Goal: Transaction & Acquisition: Download file/media

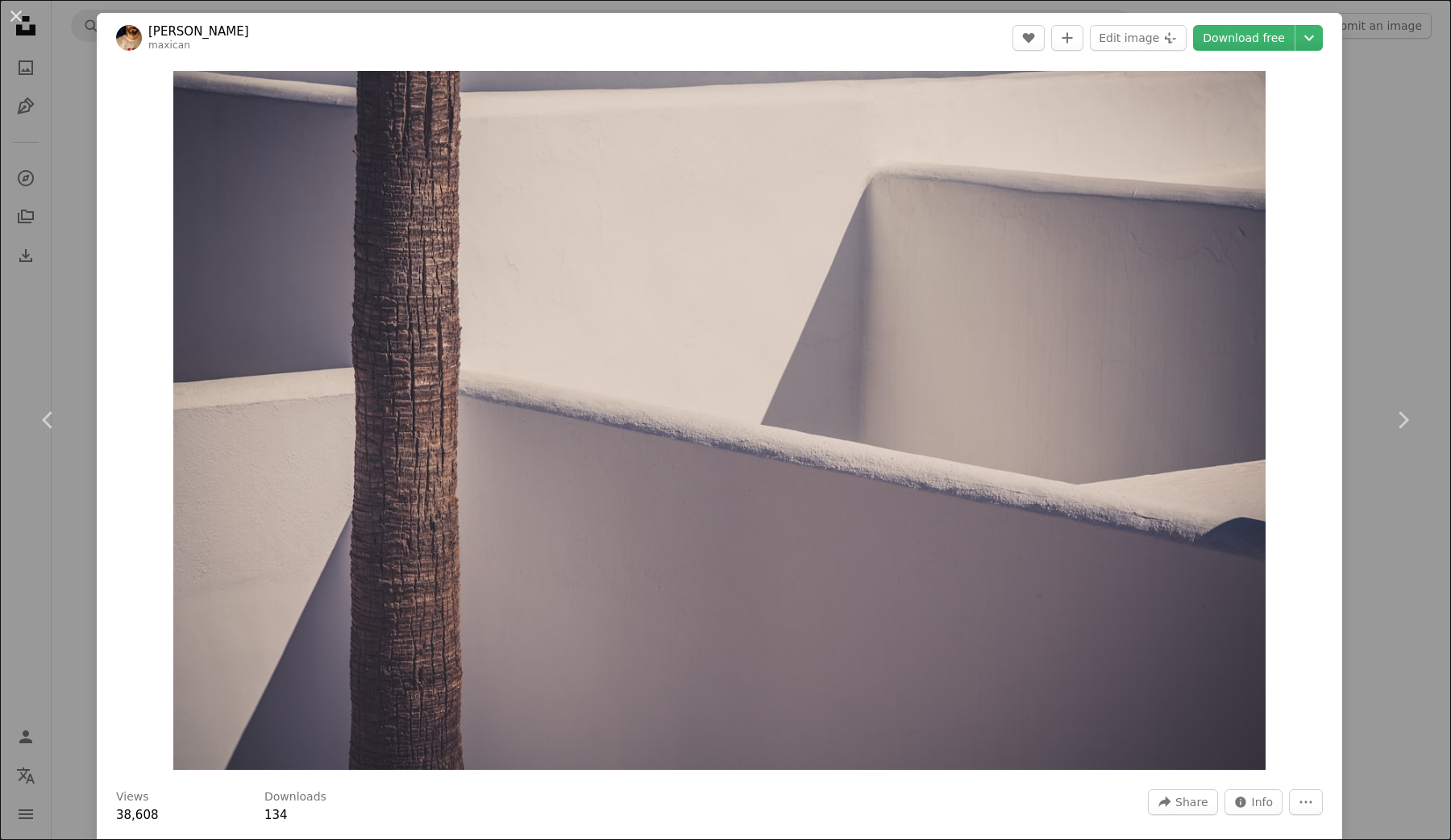
scroll to position [49745, 0]
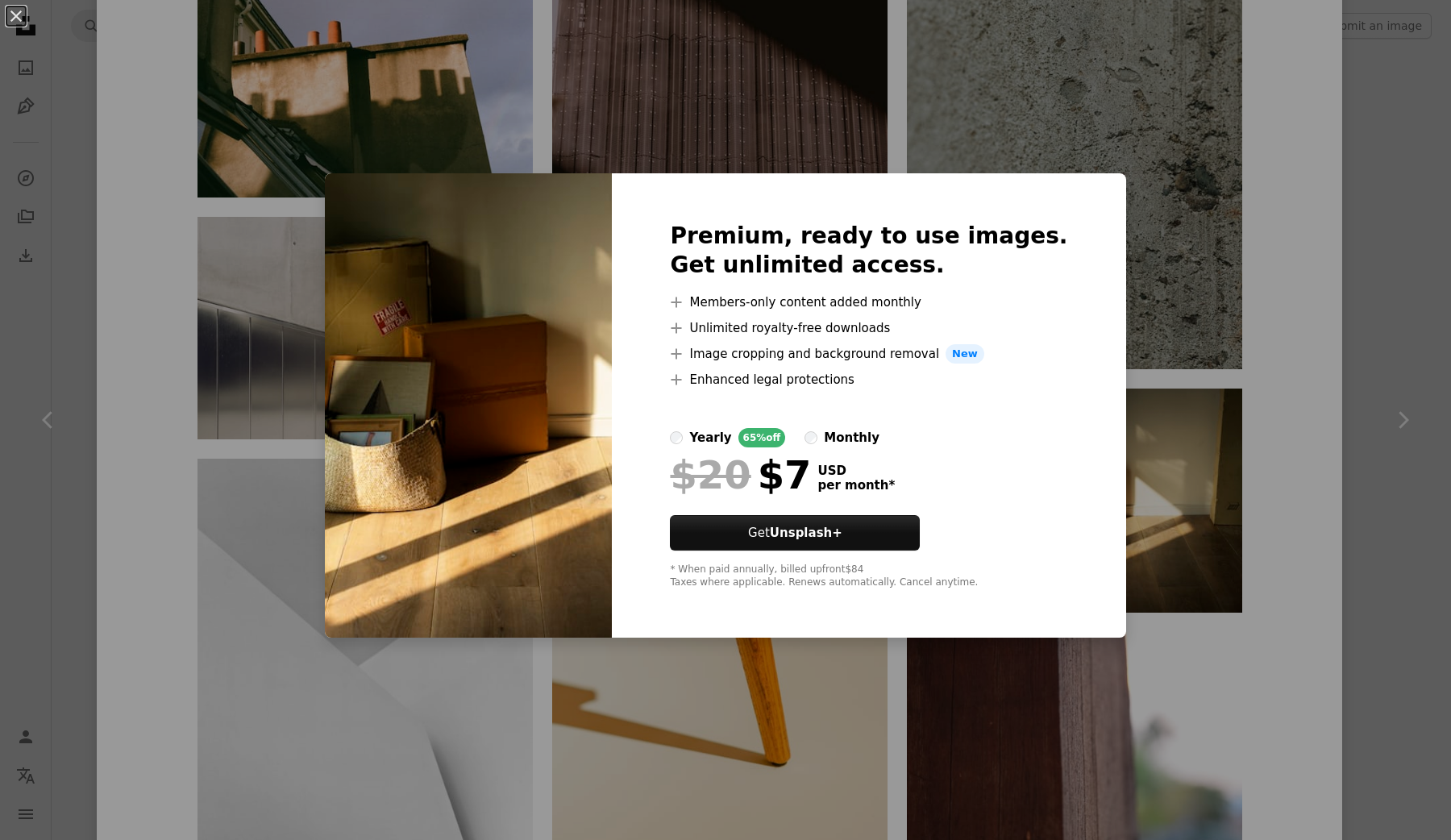
click at [1172, 214] on div "An X shape Premium, ready to use images. Get unlimited access. A plus sign Memb…" at bounding box center [726, 420] width 1451 height 840
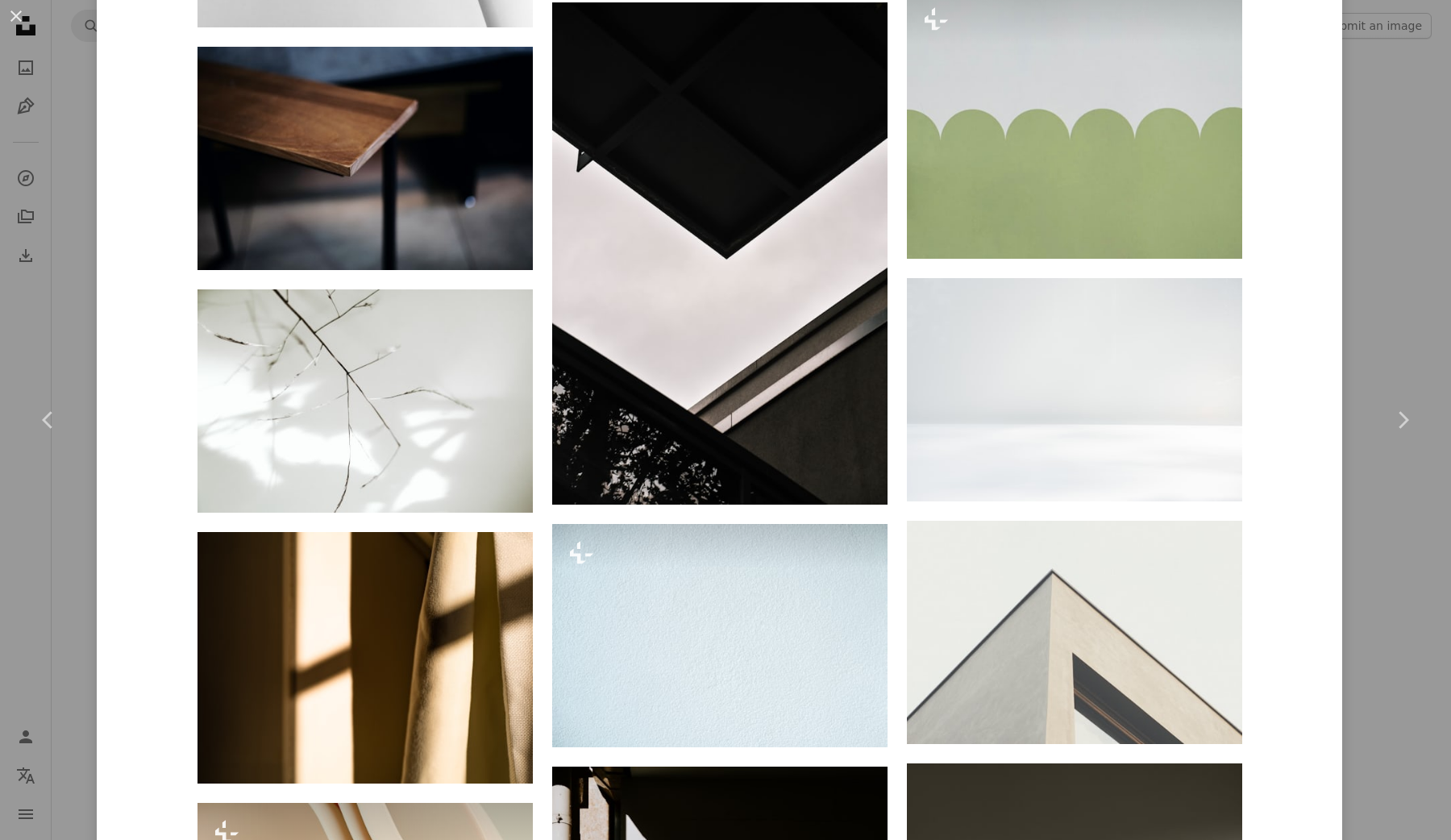
scroll to position [50634, 0]
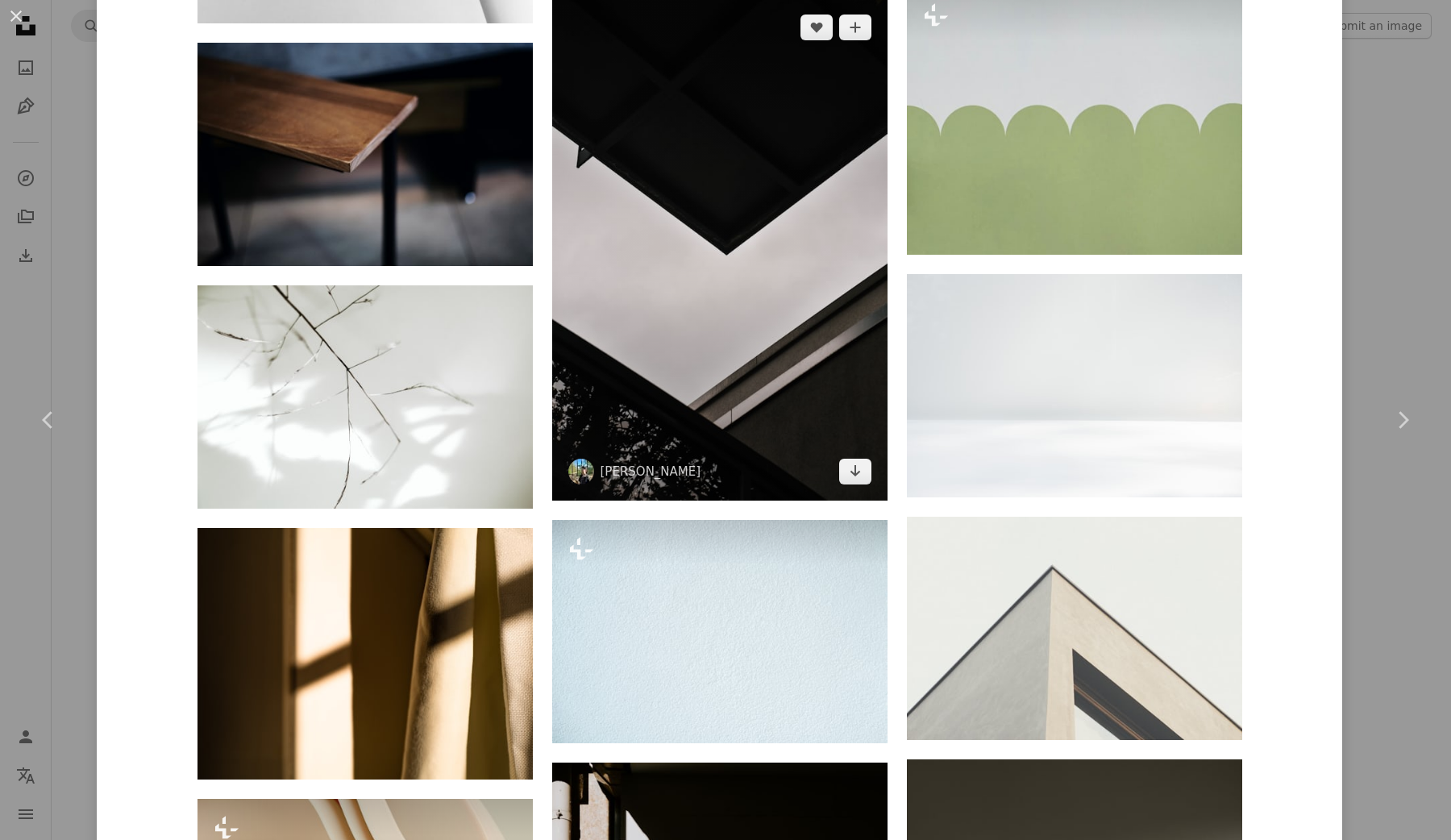
click at [719, 343] on img at bounding box center [720, 250] width 336 height 502
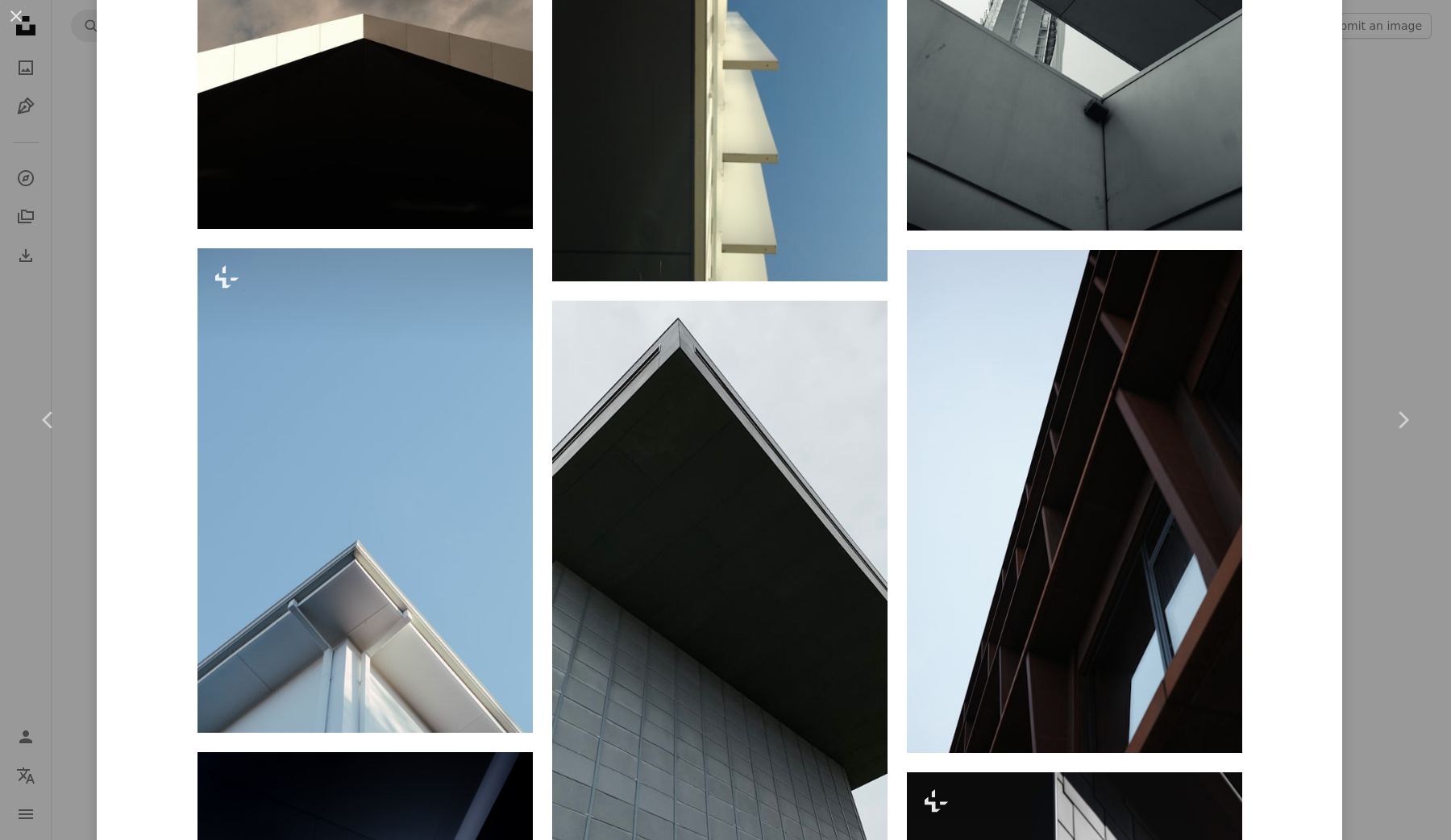
scroll to position [1599, 0]
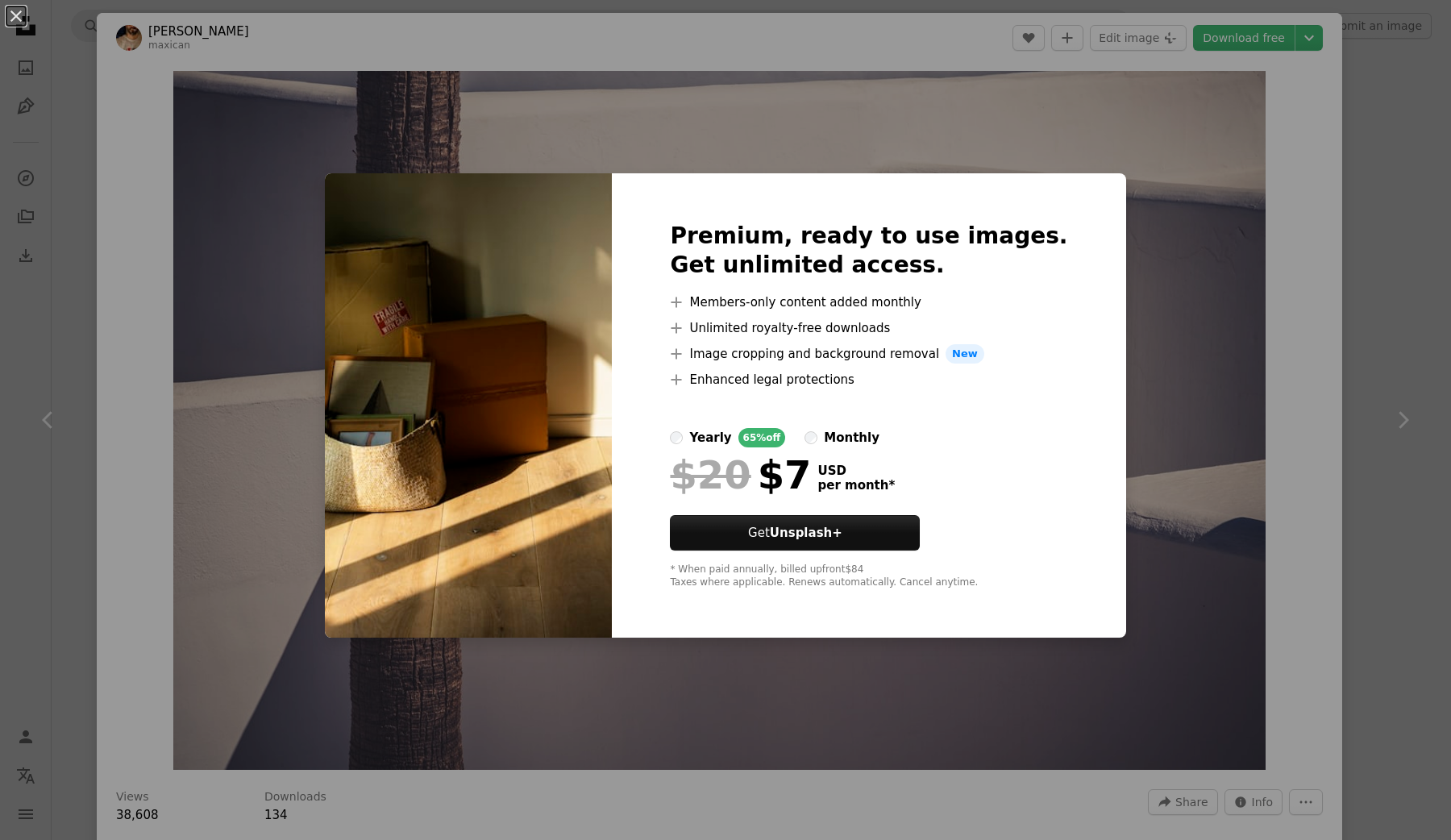
click at [113, 326] on div "An X shape Premium, ready to use images. Get unlimited access. A plus sign Memb…" at bounding box center [726, 420] width 1451 height 840
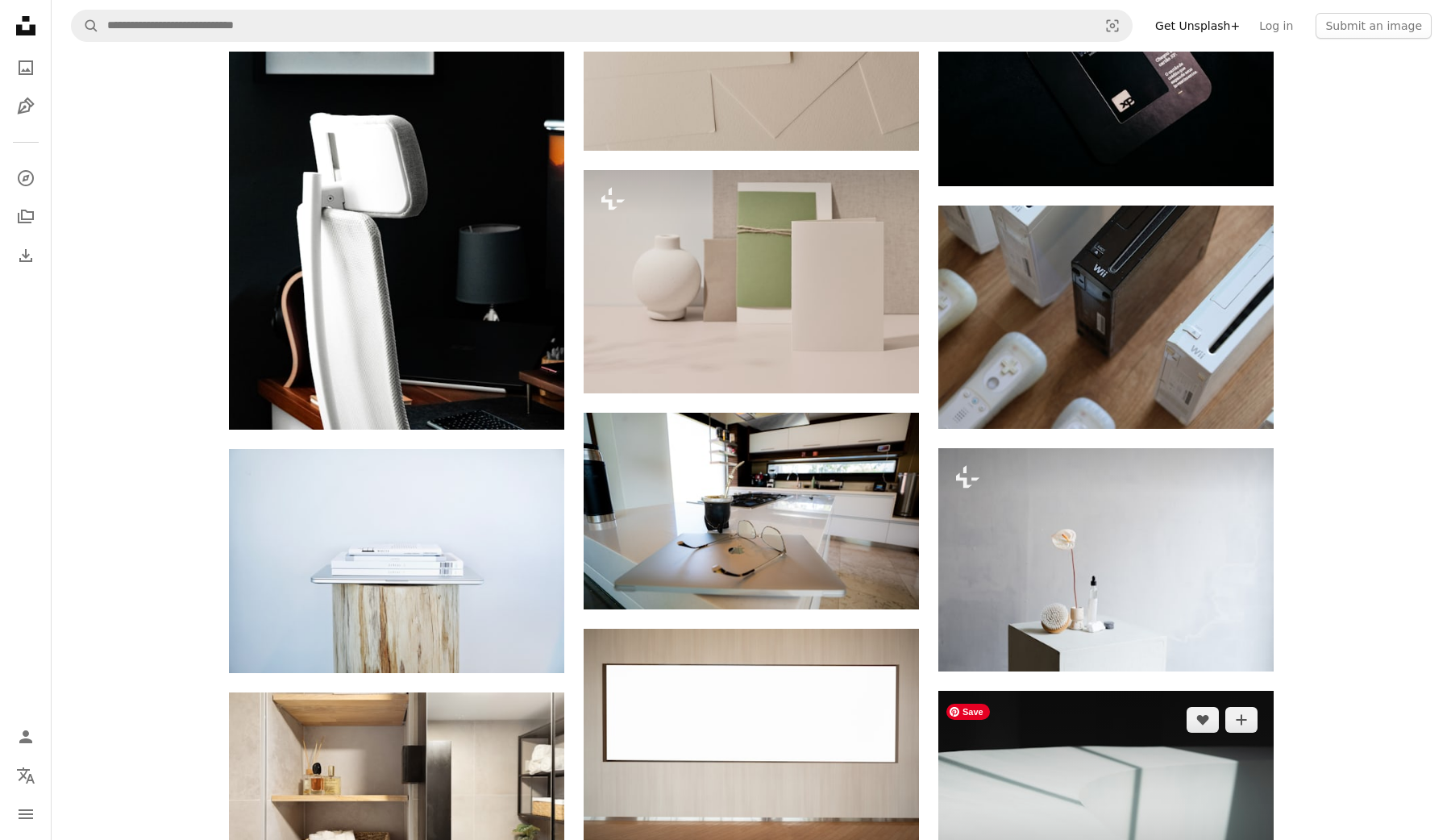
scroll to position [20352, 0]
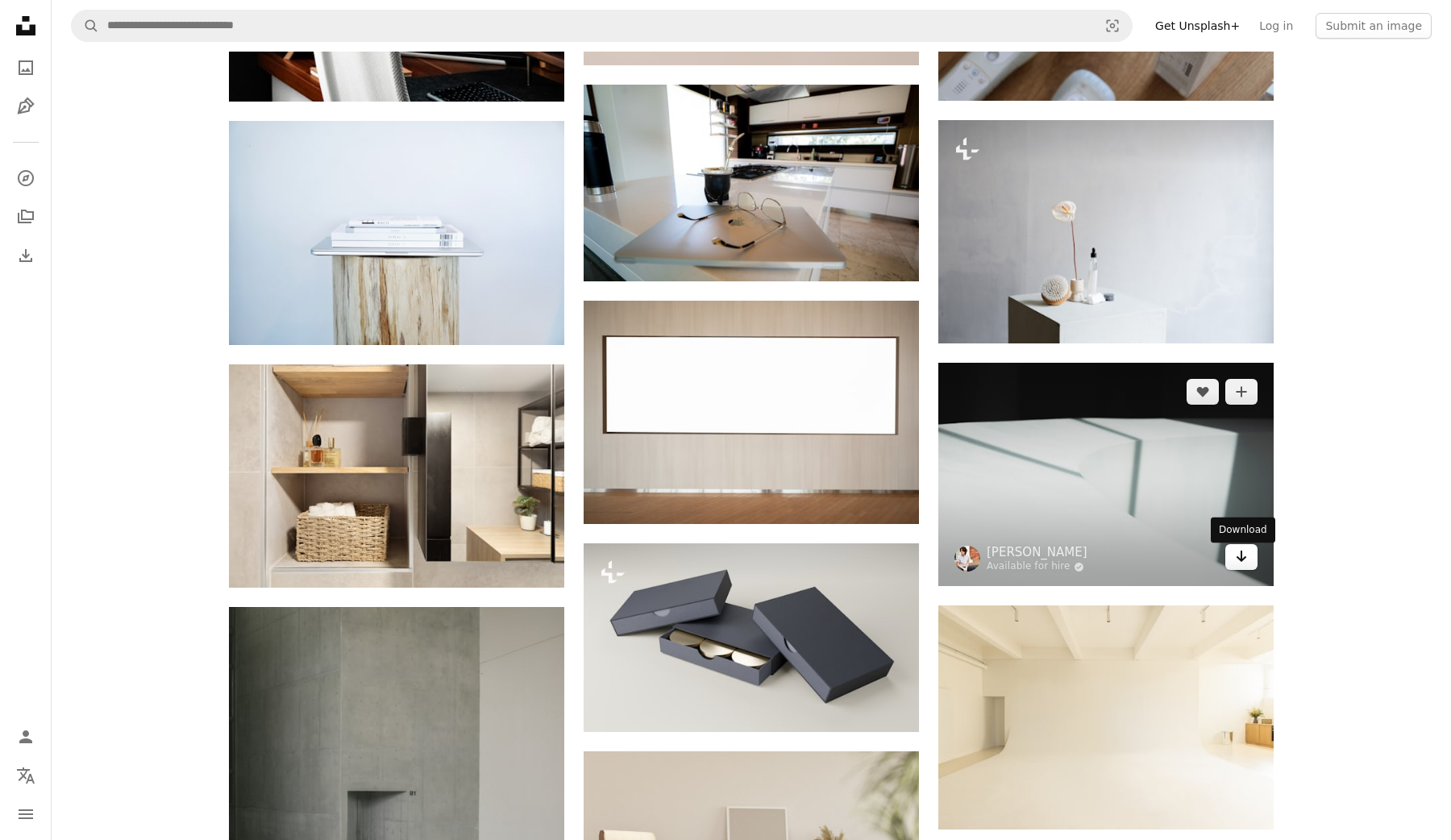
click at [1248, 561] on link "Arrow pointing down" at bounding box center [1242, 557] width 32 height 26
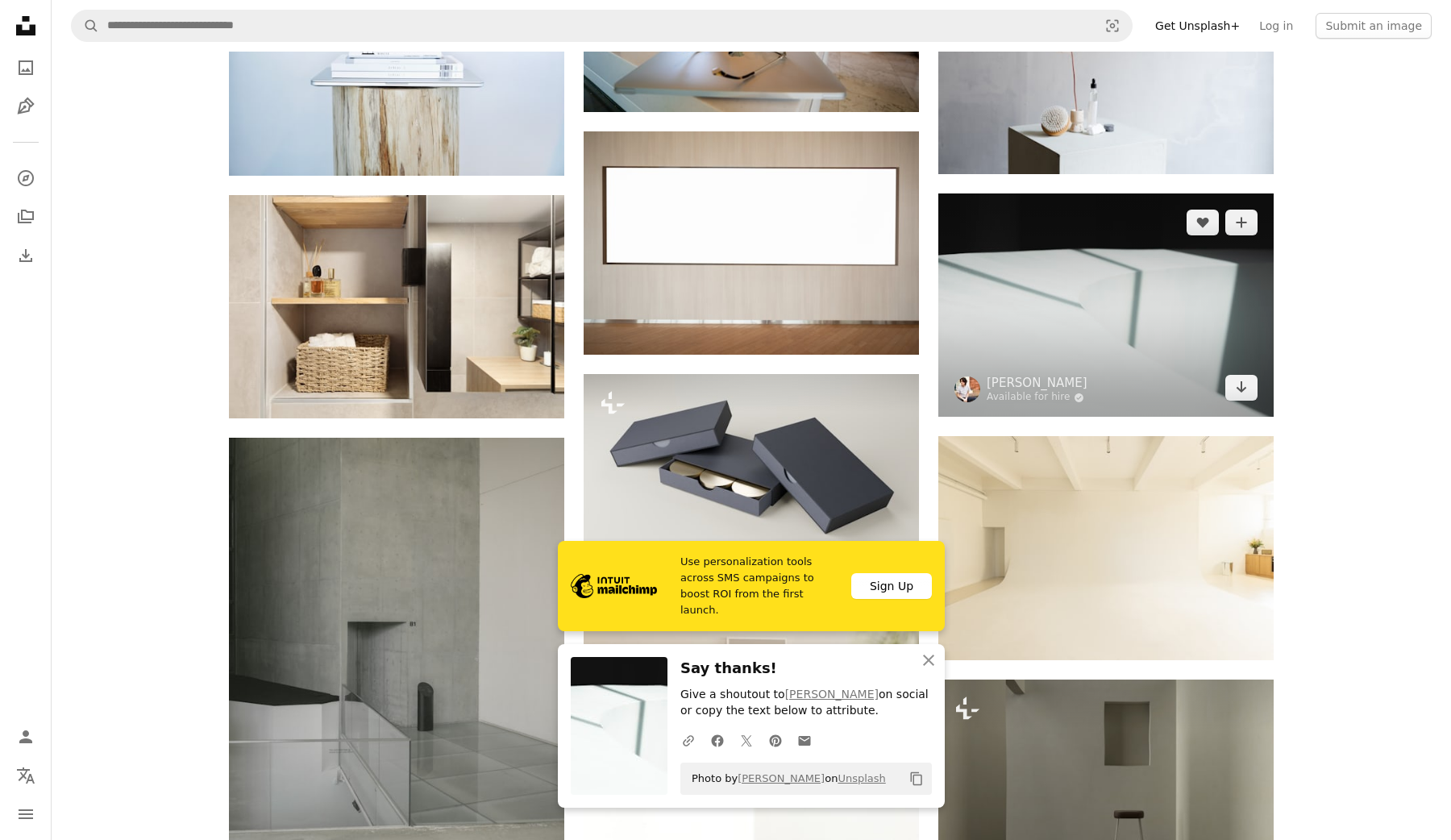
scroll to position [20705, 0]
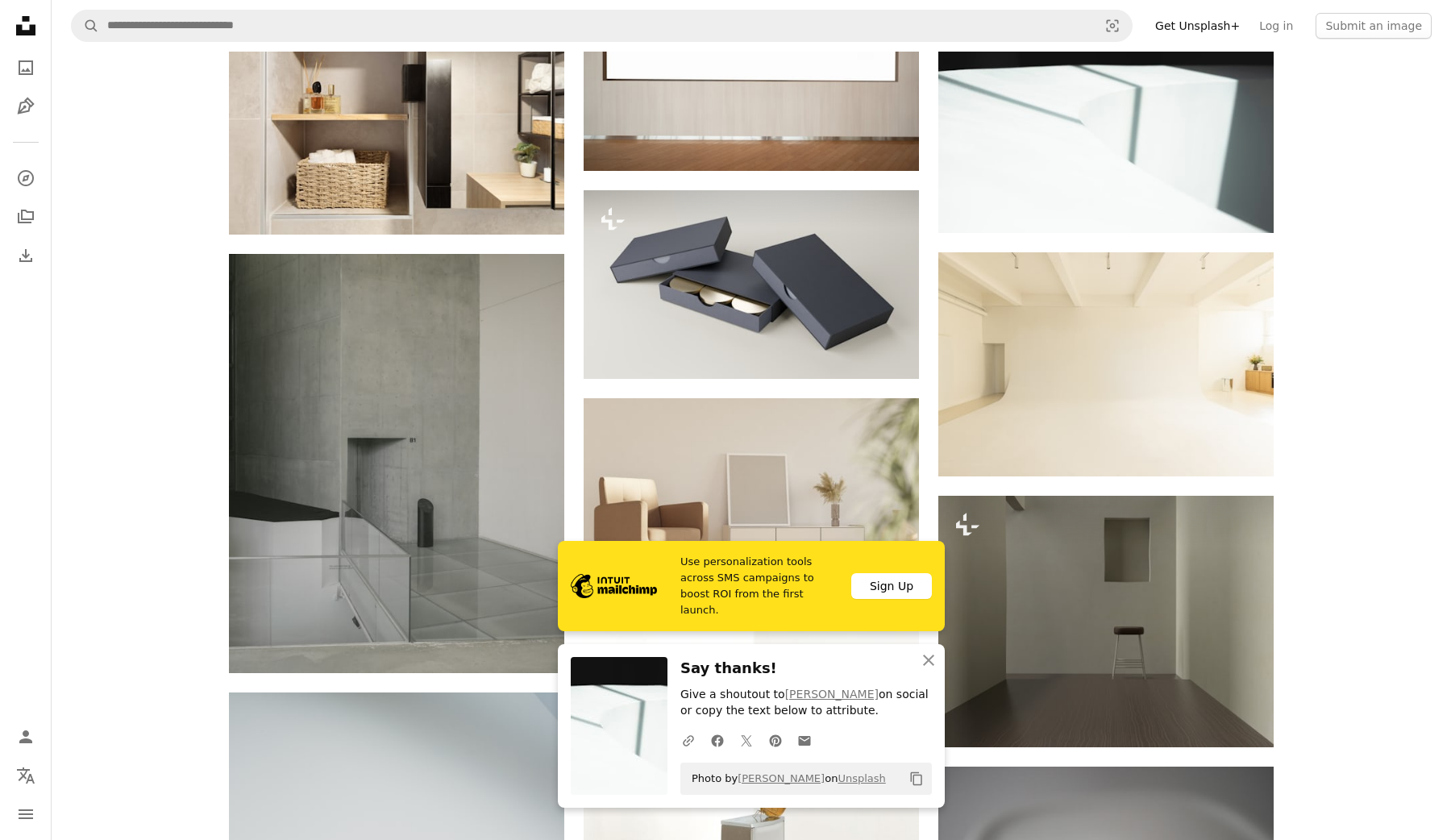
click at [931, 666] on icon "An X shape" at bounding box center [929, 660] width 20 height 20
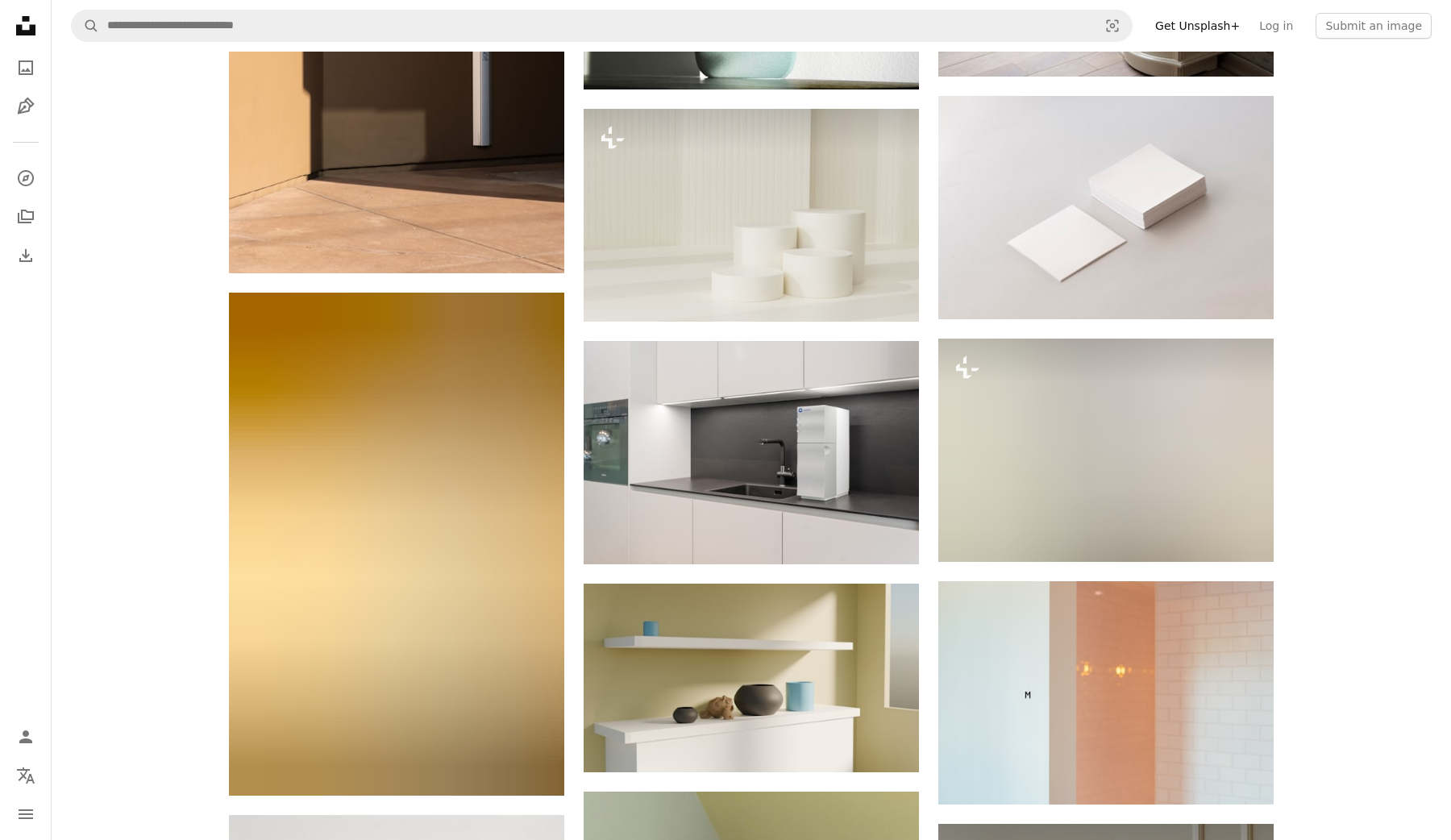
scroll to position [23665, 0]
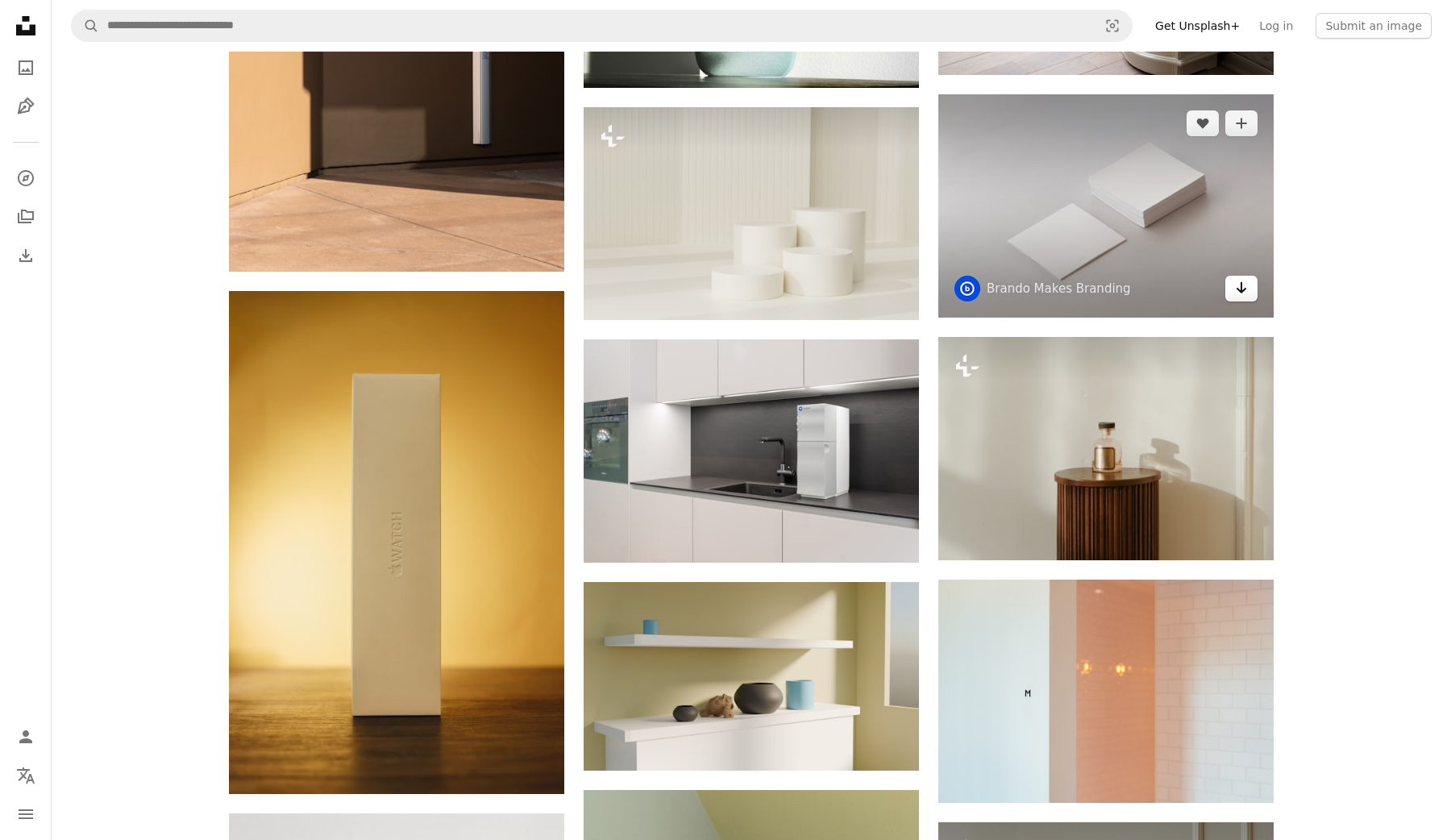
click at [1240, 293] on icon "Arrow pointing down" at bounding box center [1241, 288] width 13 height 20
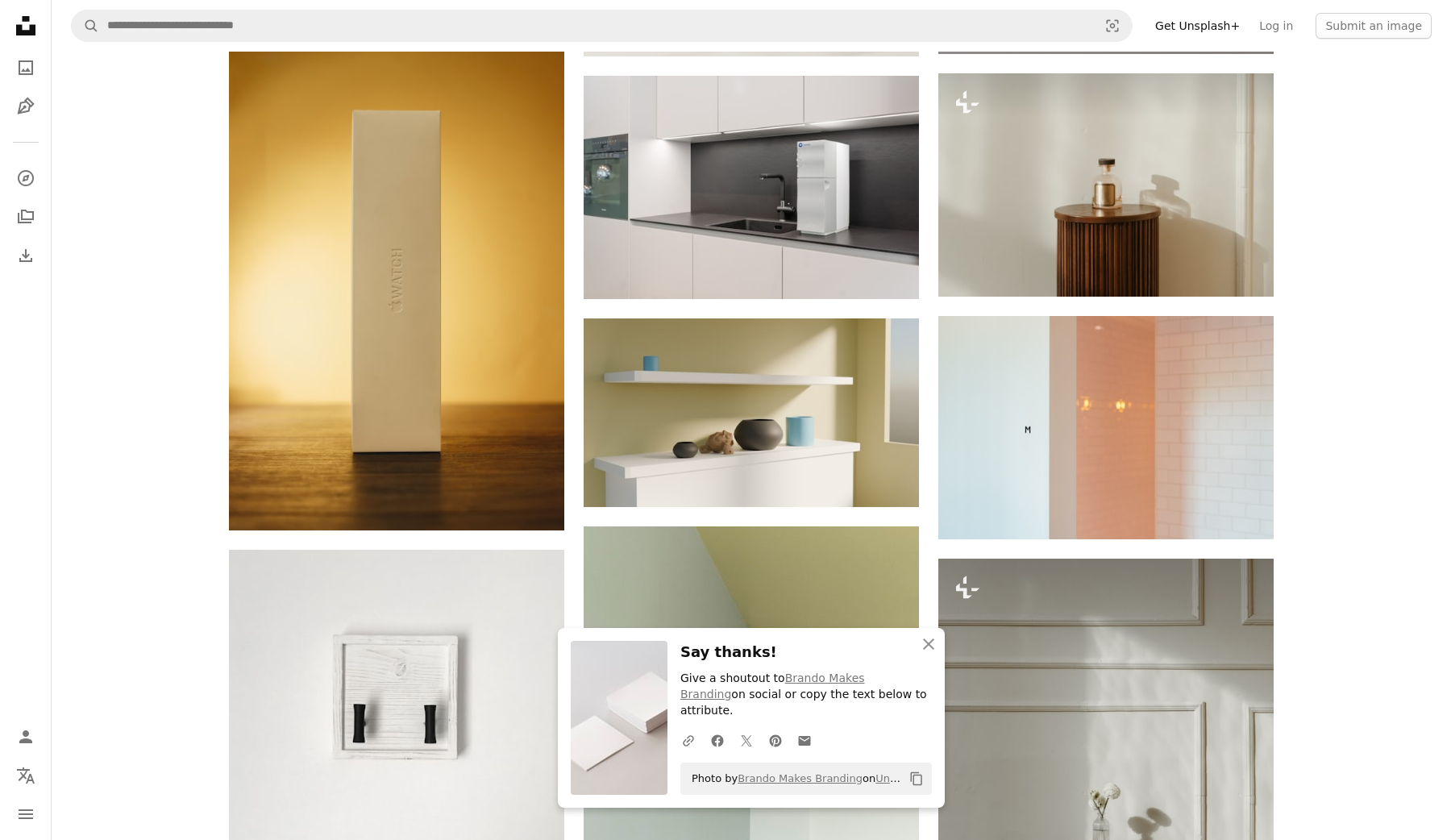
scroll to position [24051, 0]
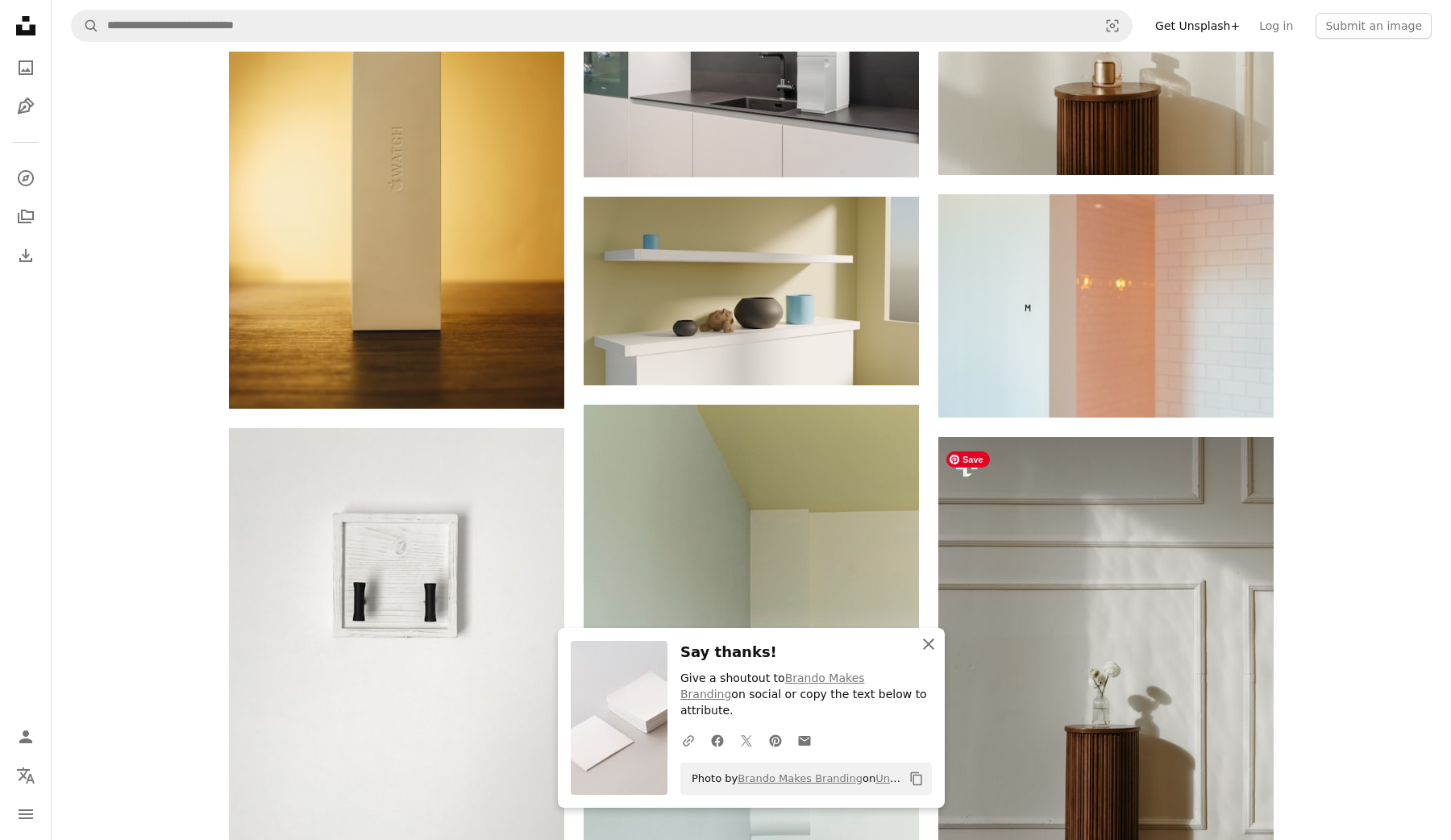
click at [930, 654] on icon "An X shape" at bounding box center [929, 644] width 20 height 20
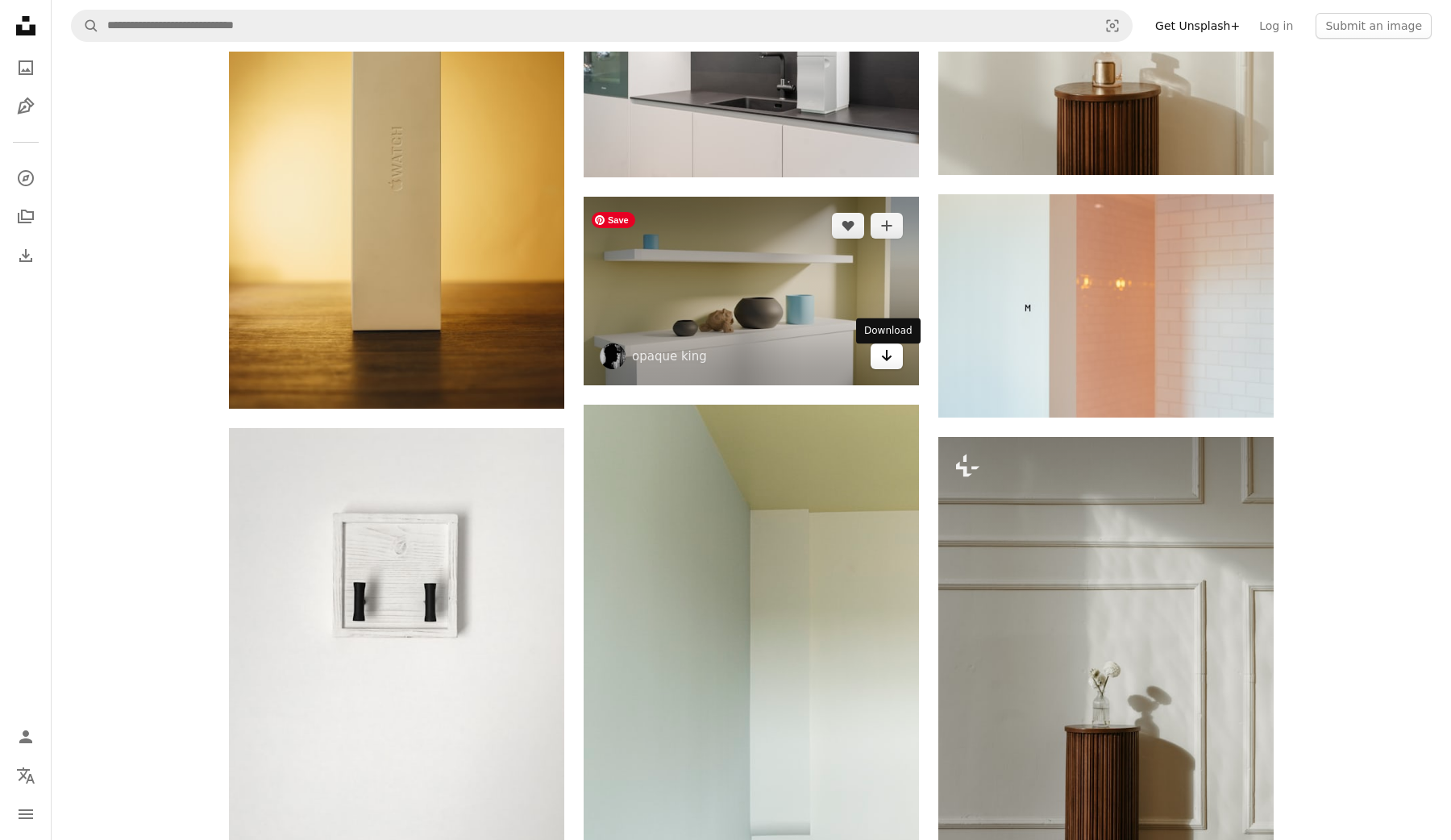
click at [875, 364] on link "Arrow pointing down" at bounding box center [887, 356] width 32 height 26
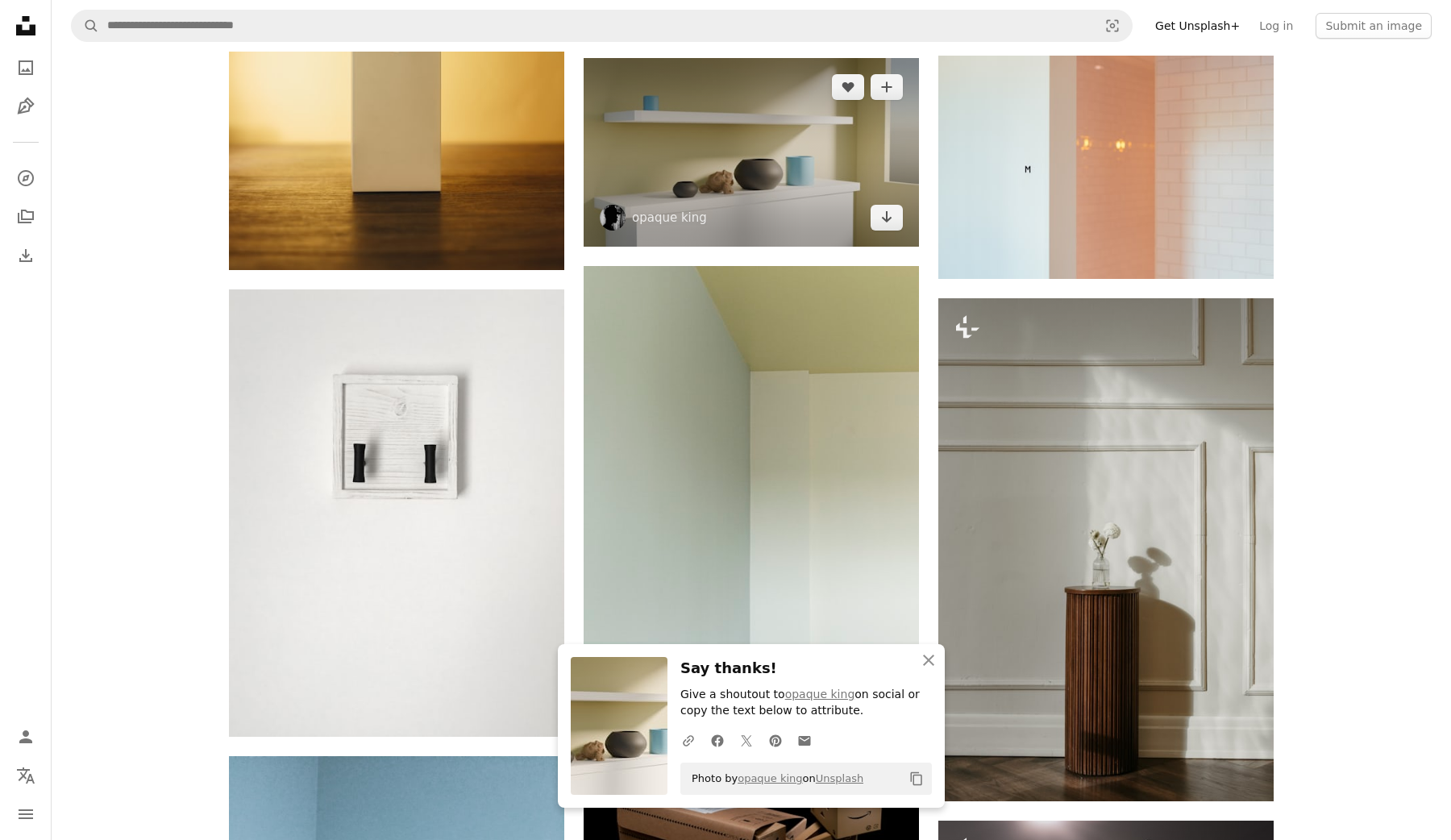
scroll to position [24381, 0]
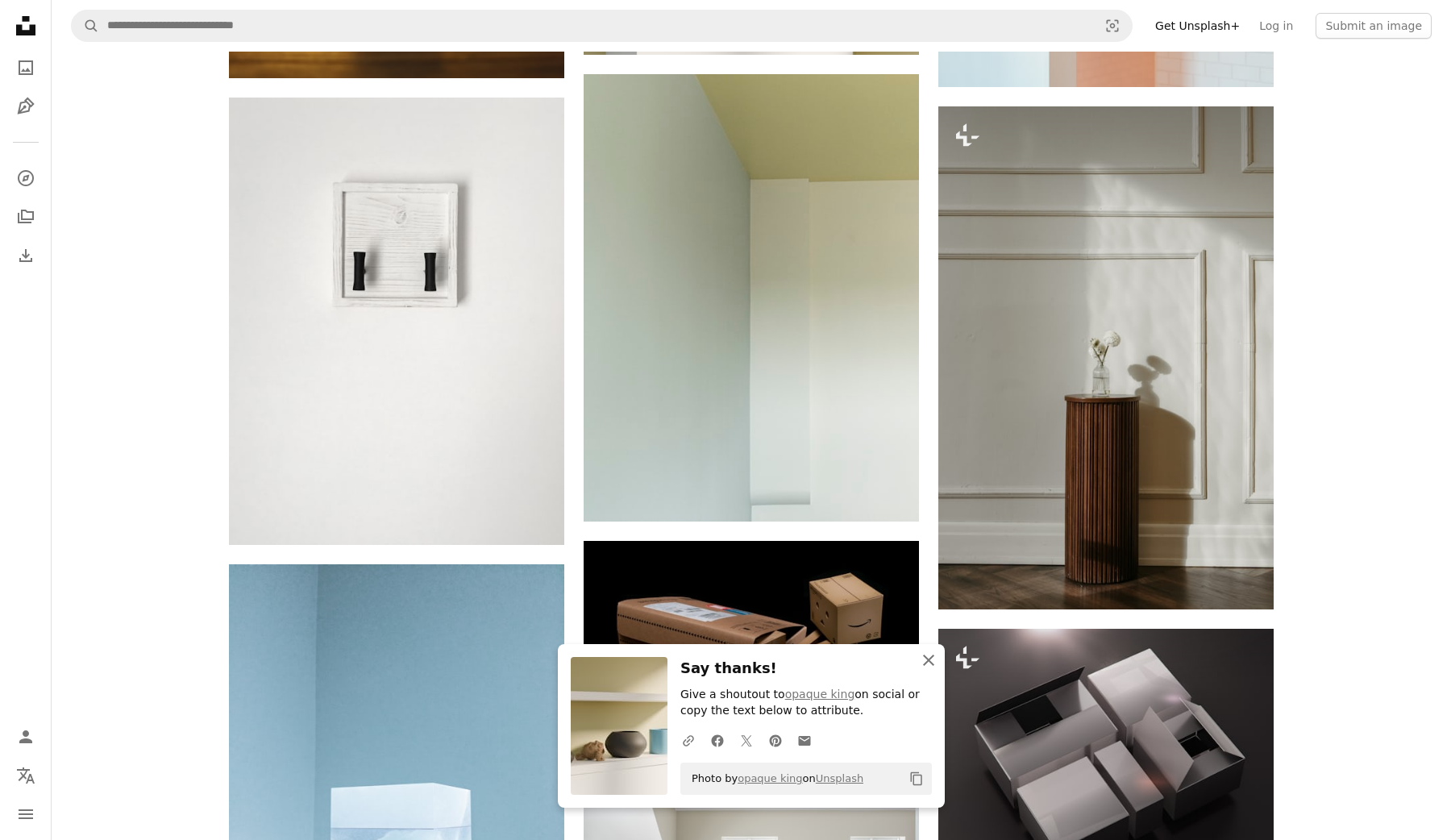
click at [914, 660] on button "An X shape Close" at bounding box center [929, 661] width 32 height 32
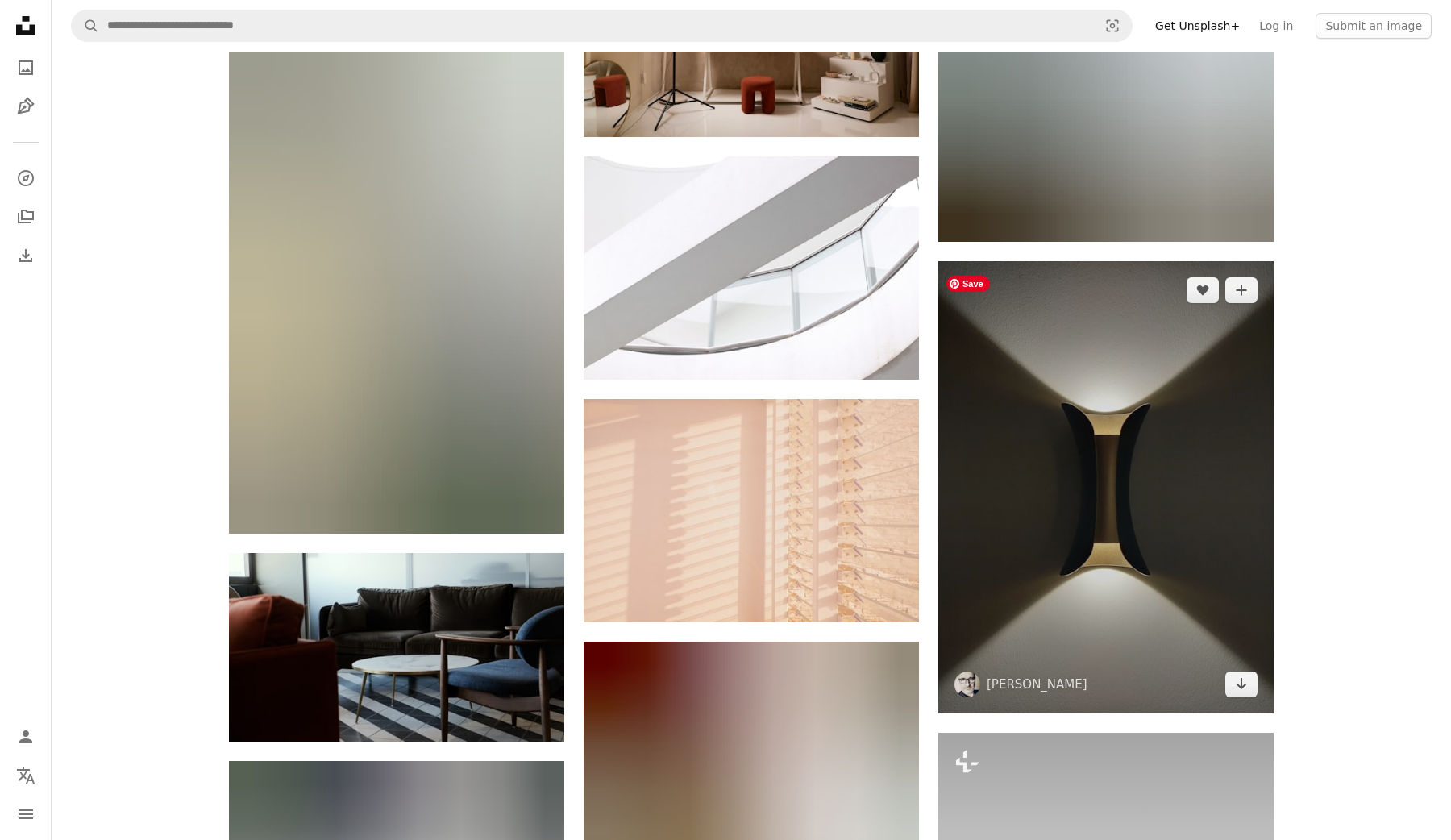
scroll to position [26671, 0]
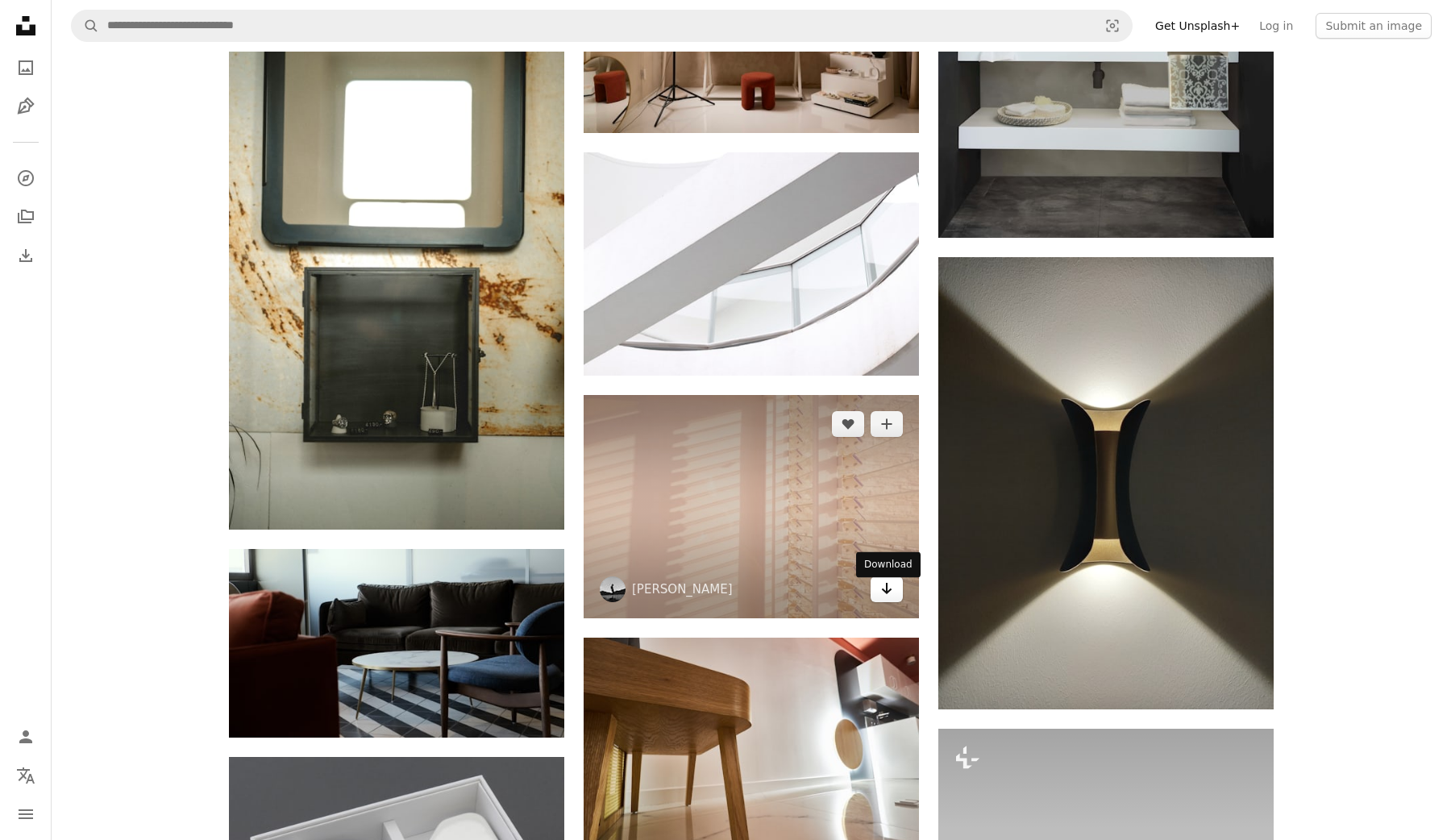
click at [890, 593] on icon "Arrow pointing down" at bounding box center [886, 588] width 13 height 20
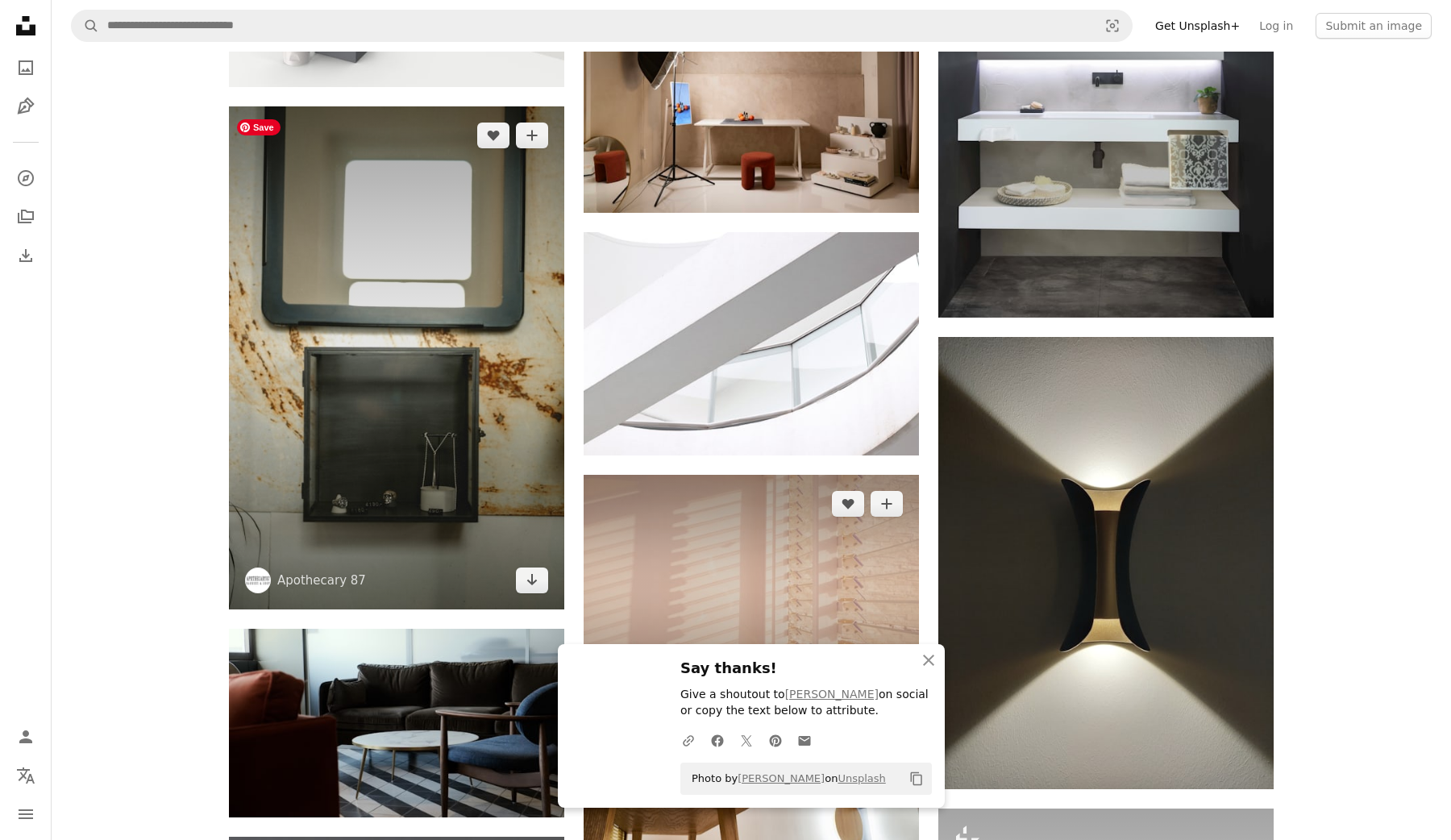
scroll to position [26551, 0]
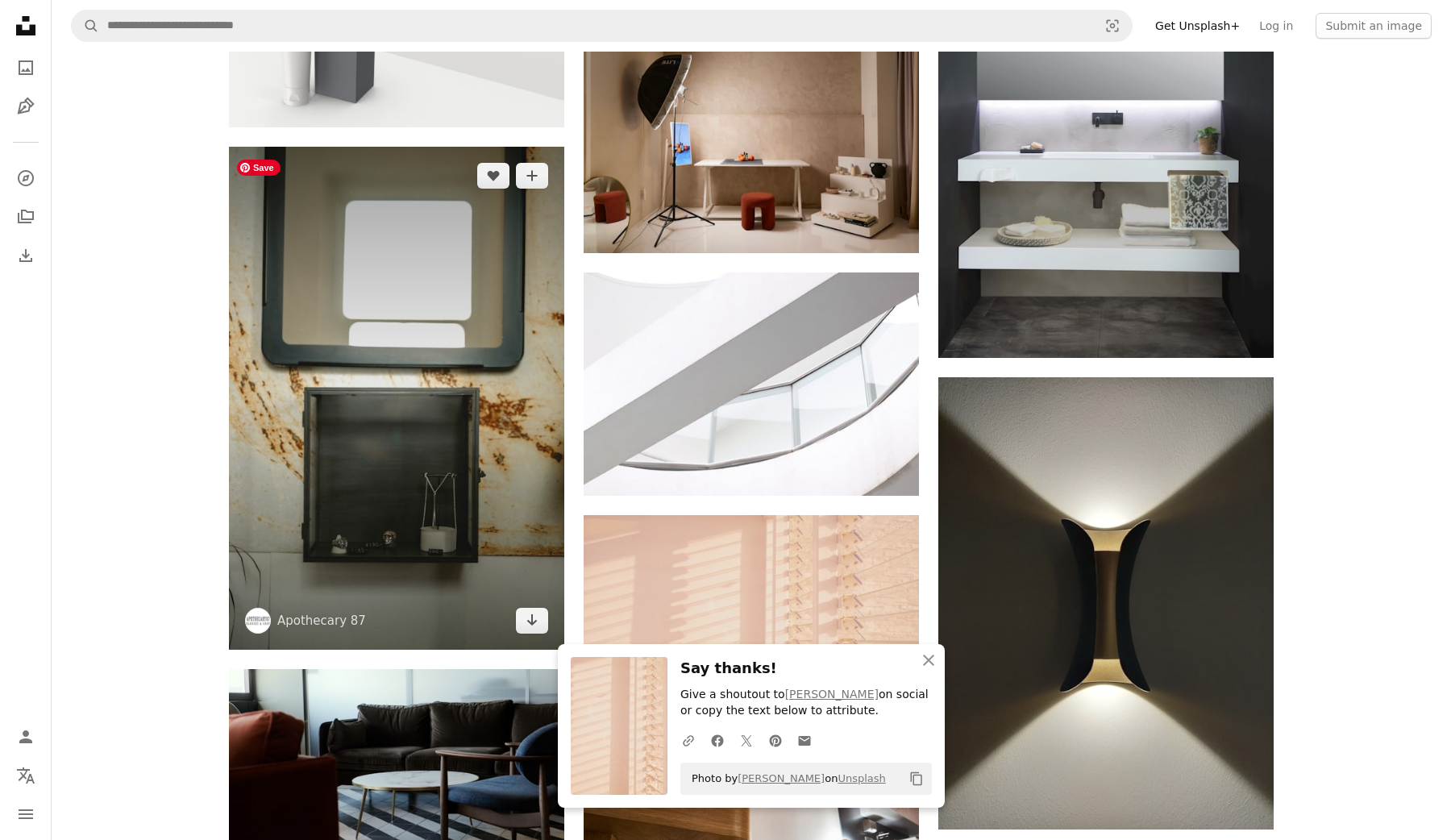
click at [484, 462] on img at bounding box center [397, 398] width 336 height 503
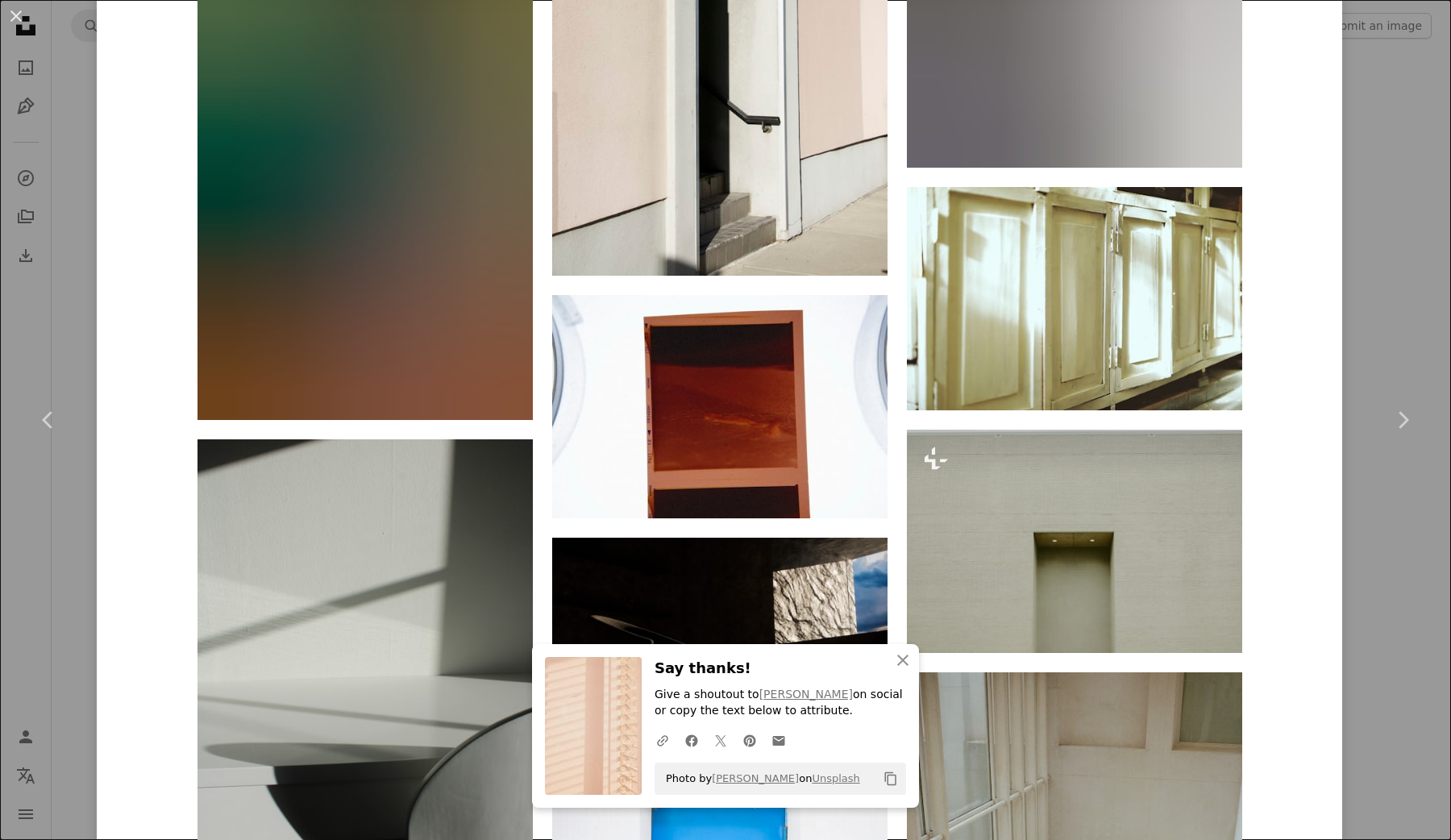
scroll to position [12331, 0]
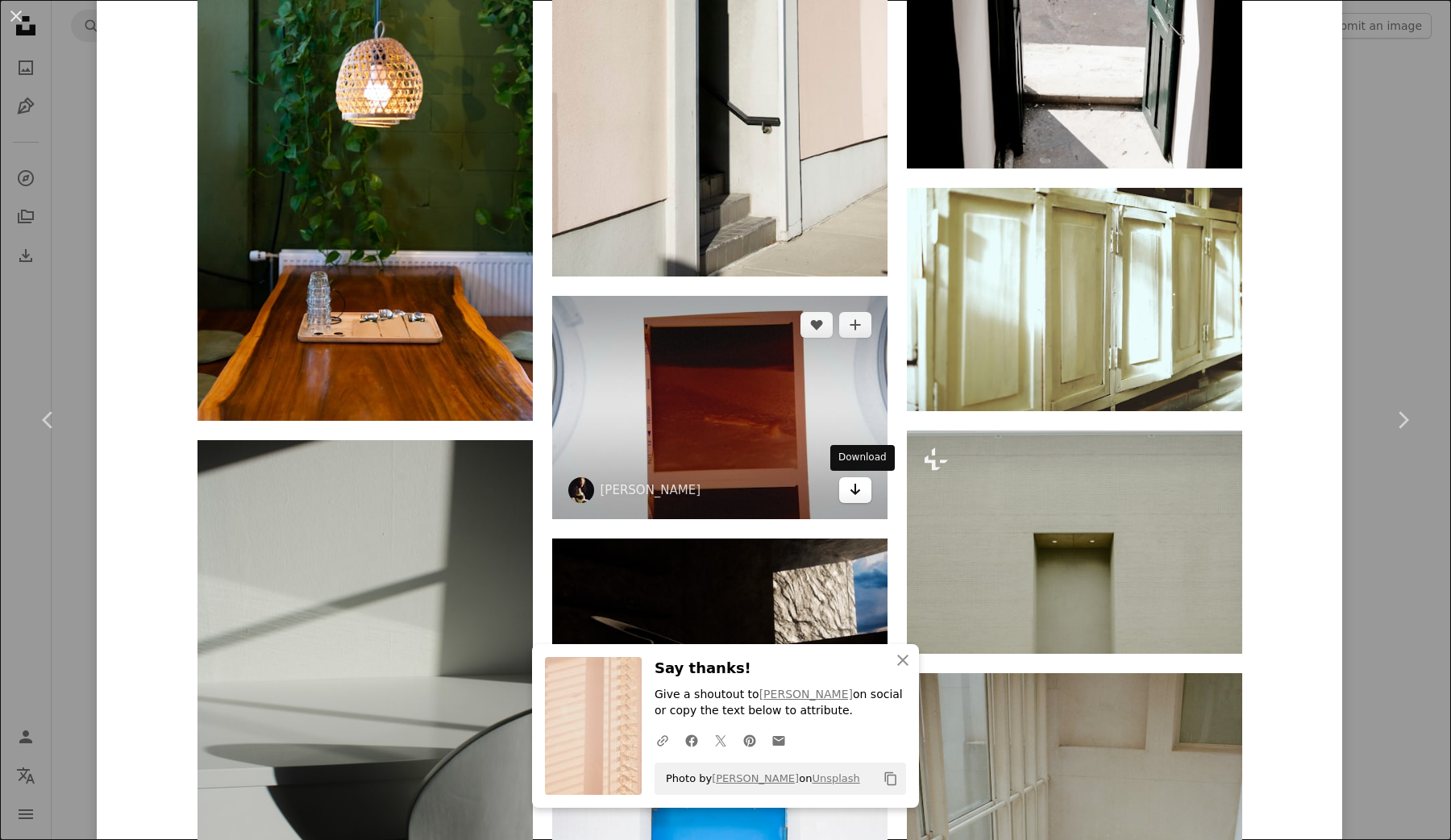
click at [853, 486] on link "Arrow pointing down" at bounding box center [855, 490] width 32 height 26
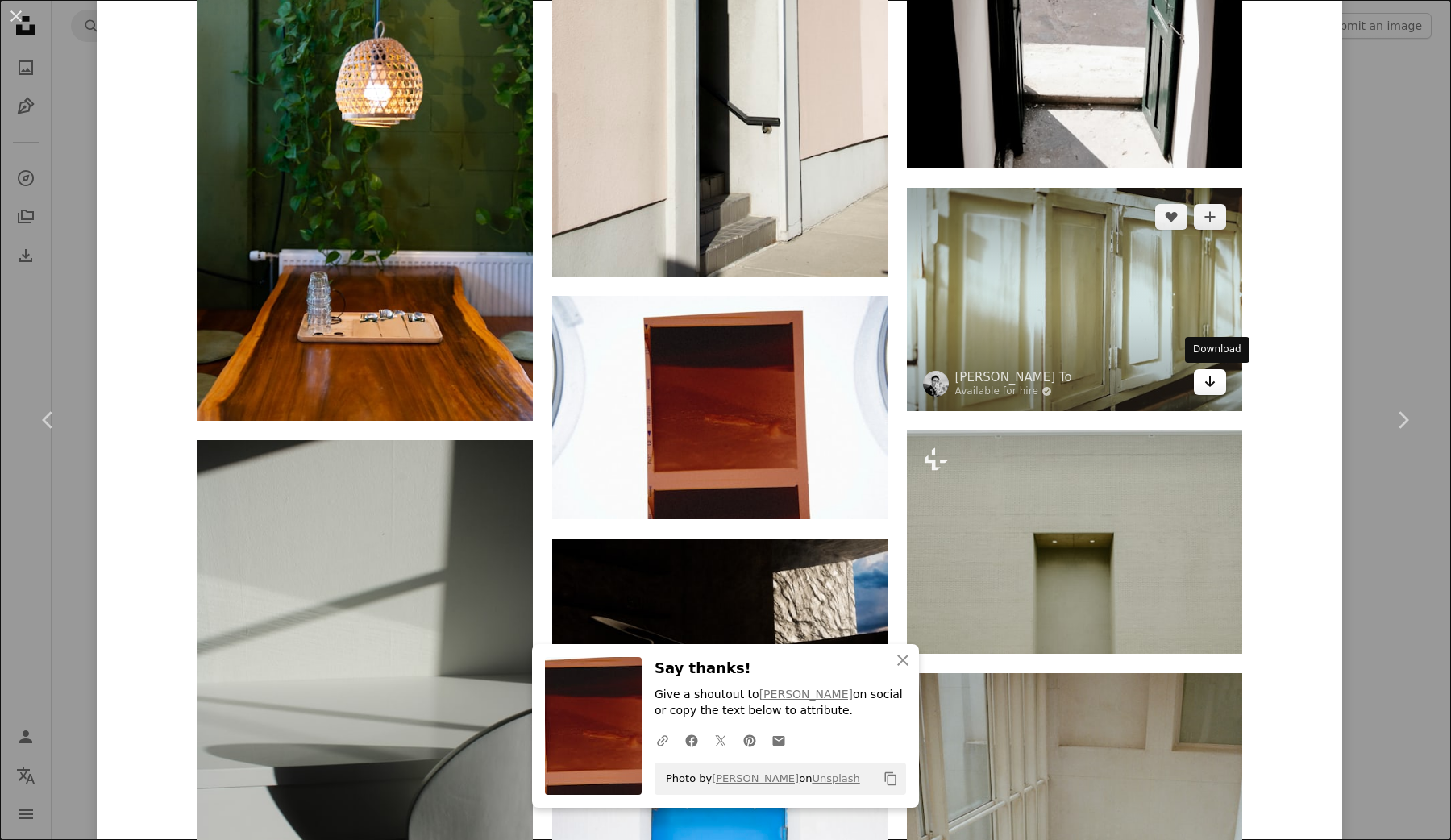
click at [1215, 383] on icon "Download" at bounding box center [1210, 381] width 10 height 11
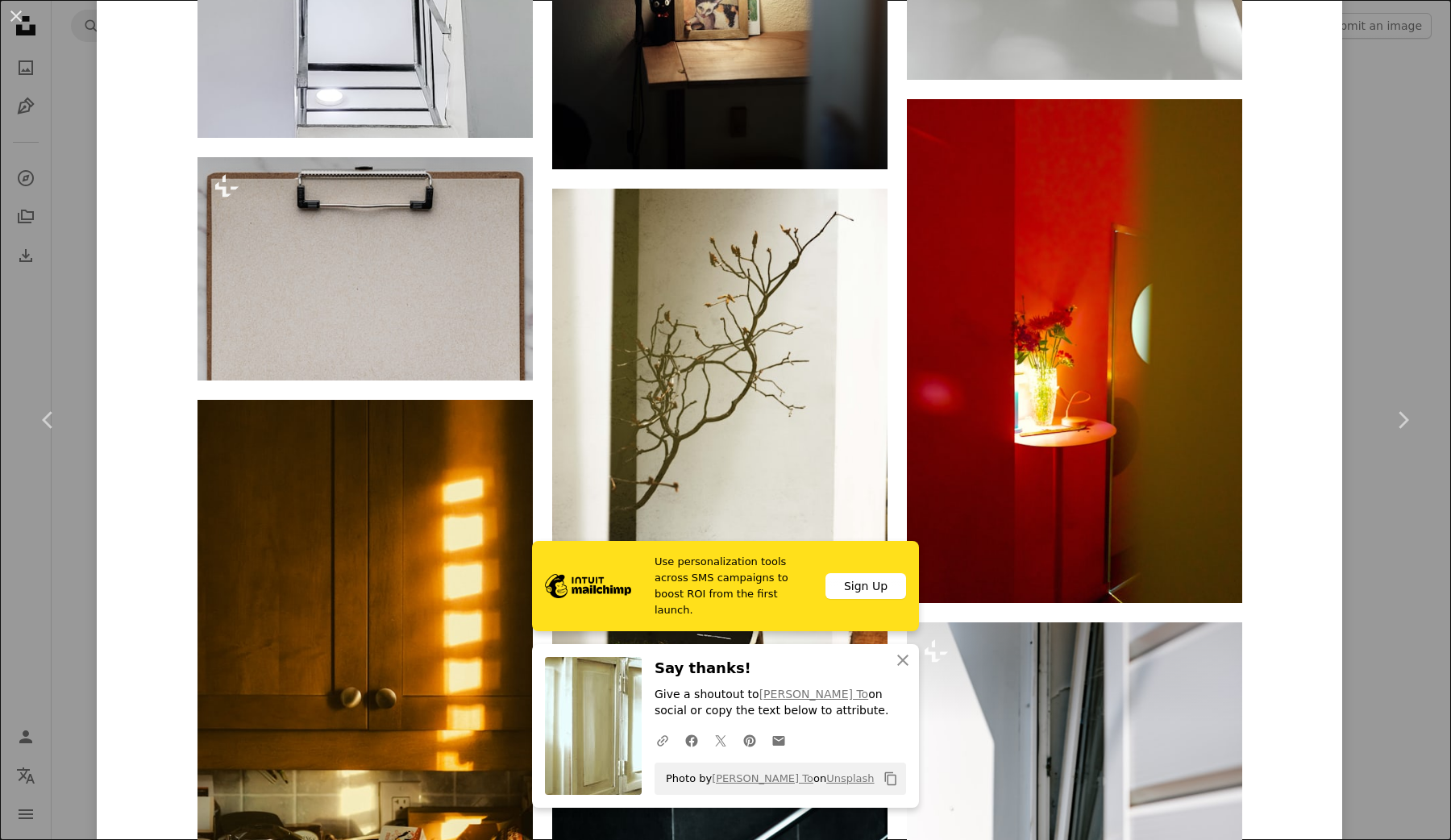
scroll to position [15810, 0]
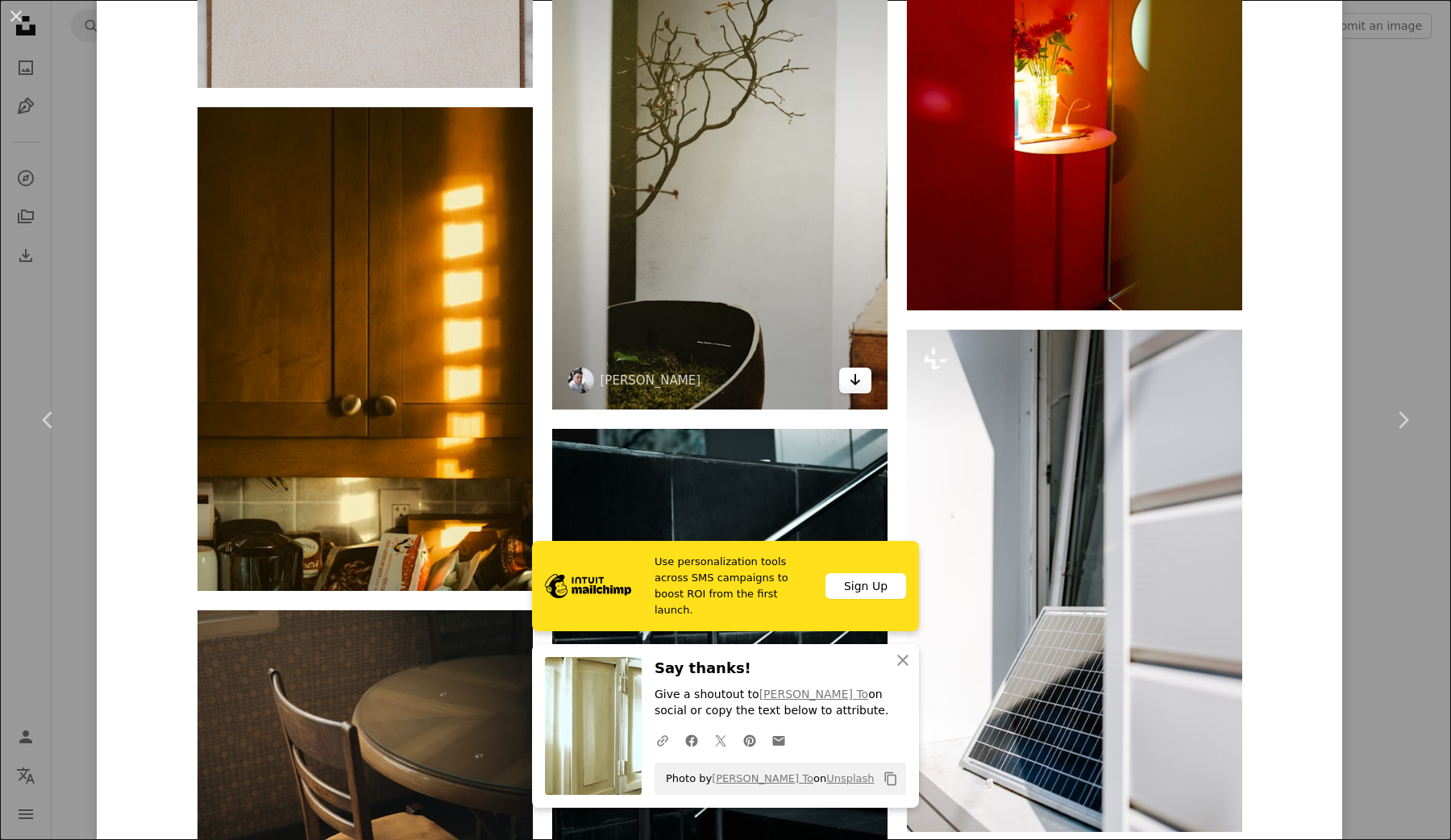
click at [861, 388] on icon "Arrow pointing down" at bounding box center [855, 379] width 13 height 20
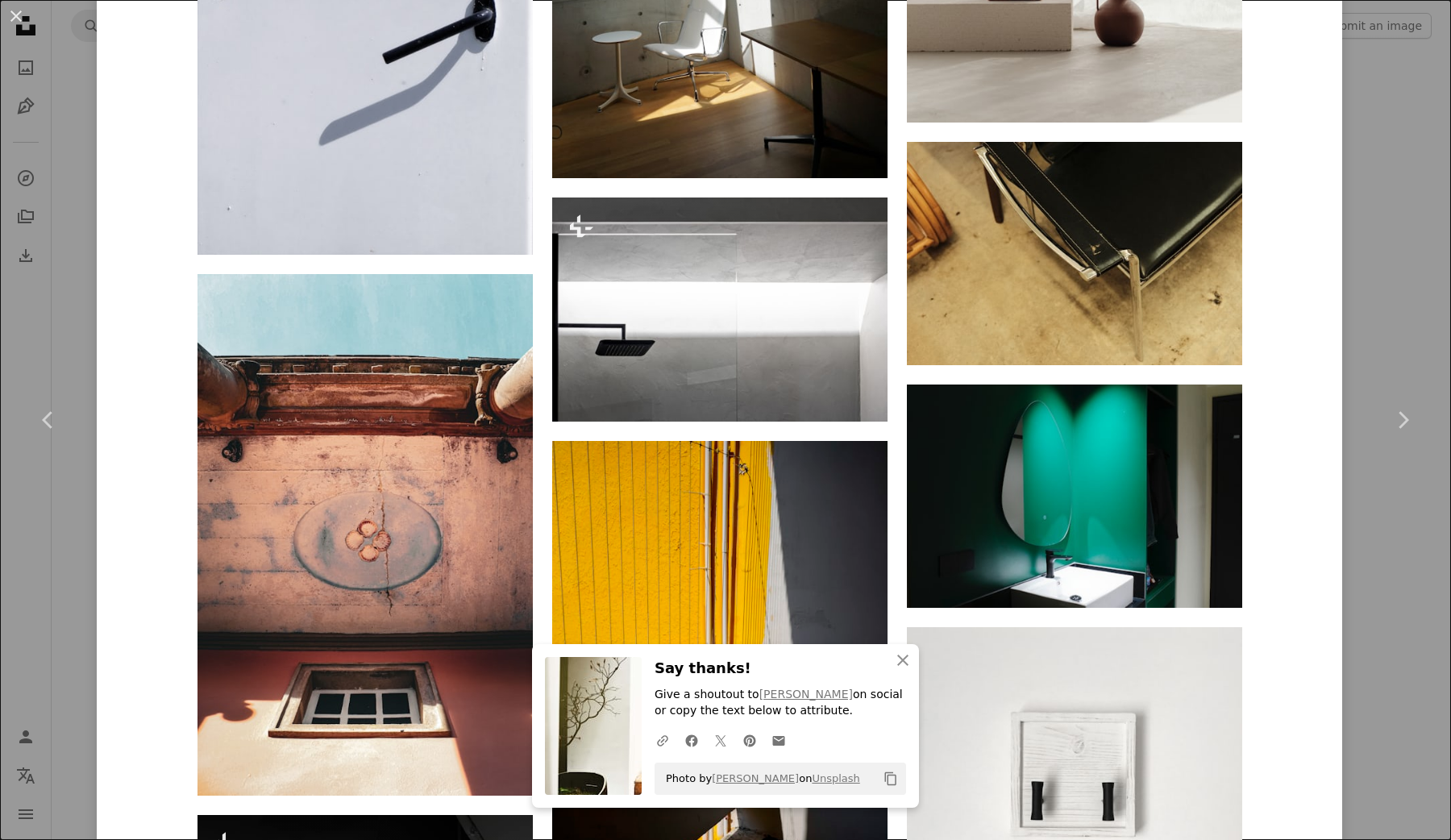
scroll to position [19784, 0]
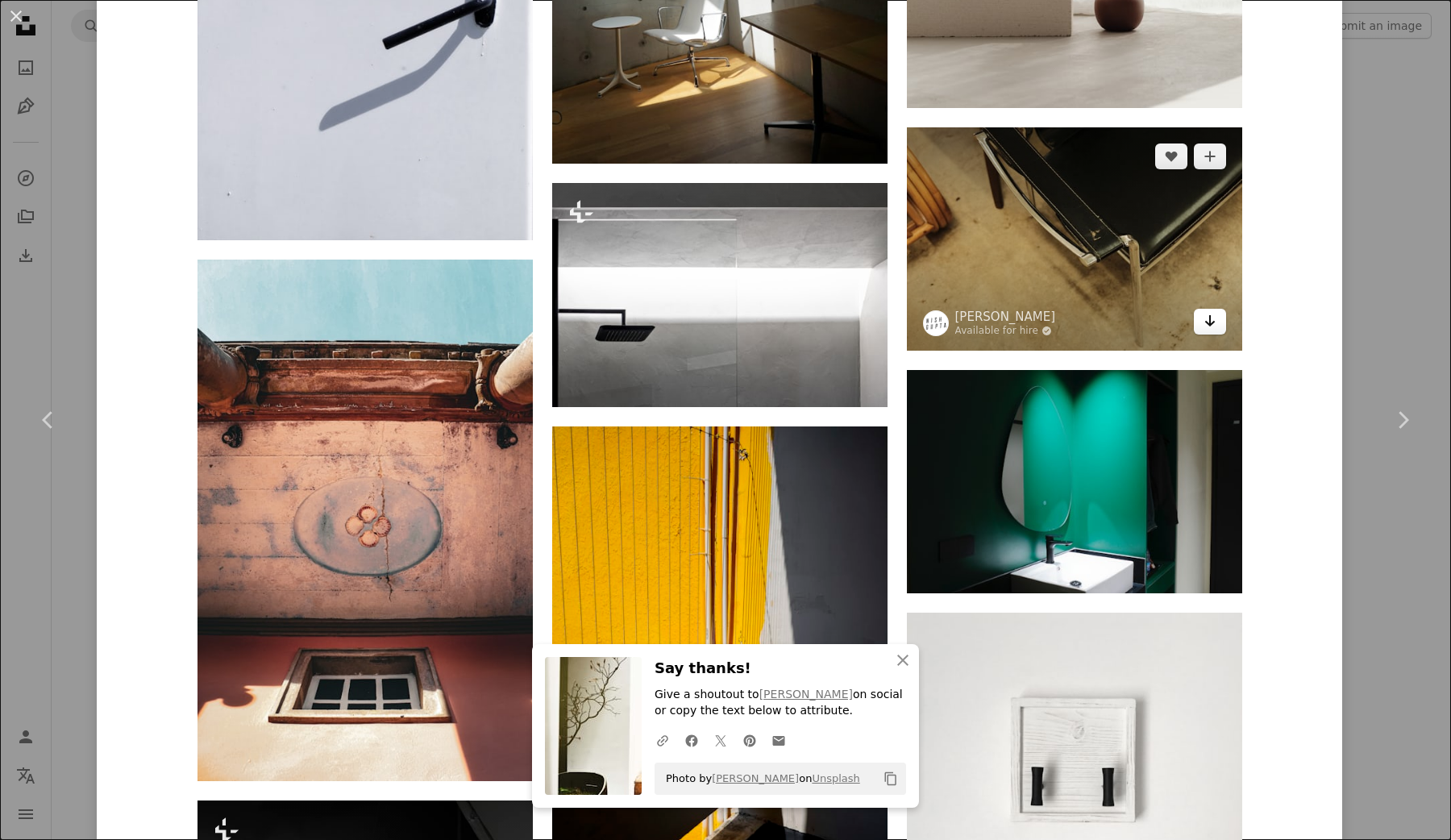
click at [1225, 310] on link "Arrow pointing down" at bounding box center [1210, 321] width 32 height 26
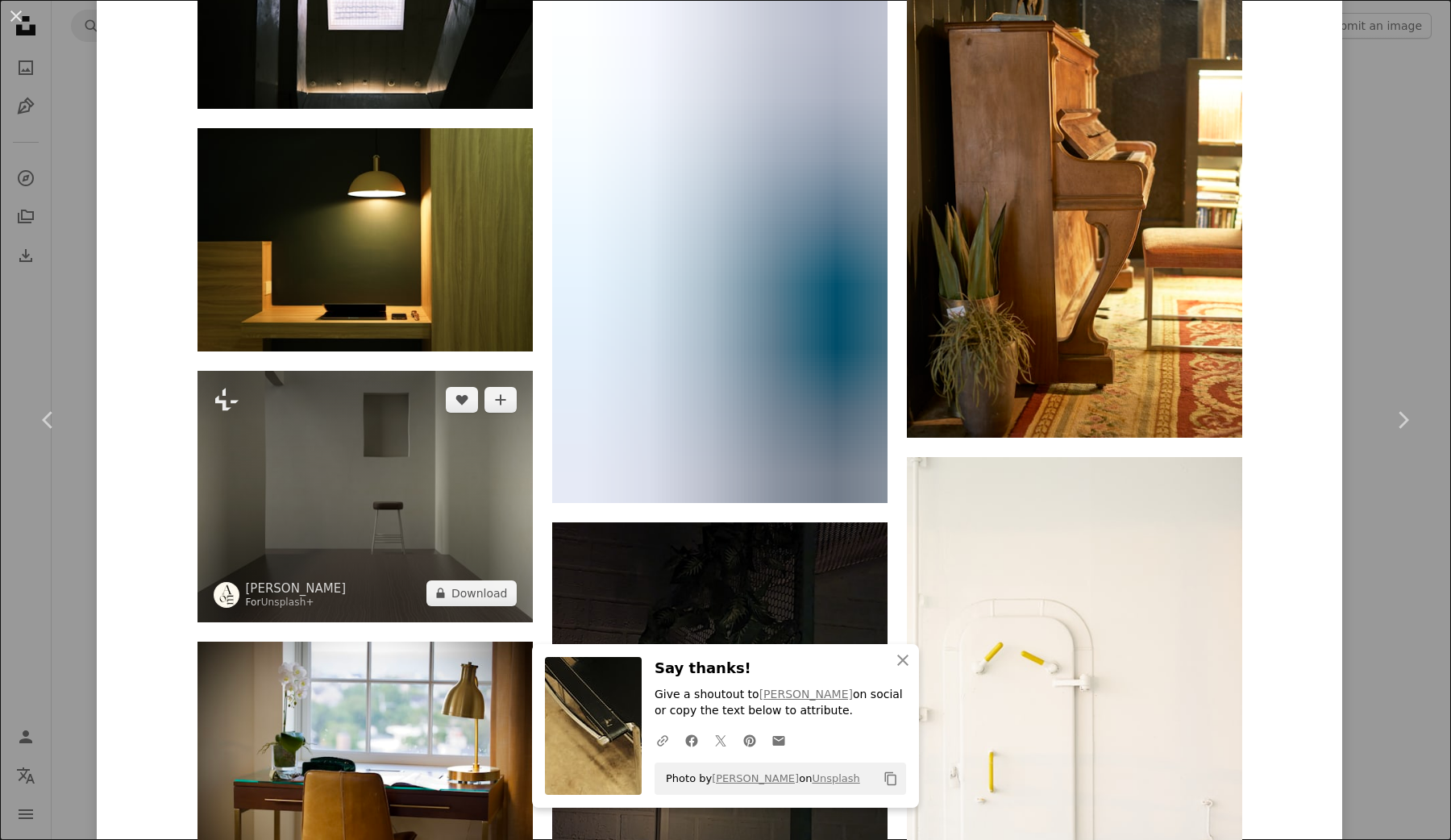
scroll to position [22190, 0]
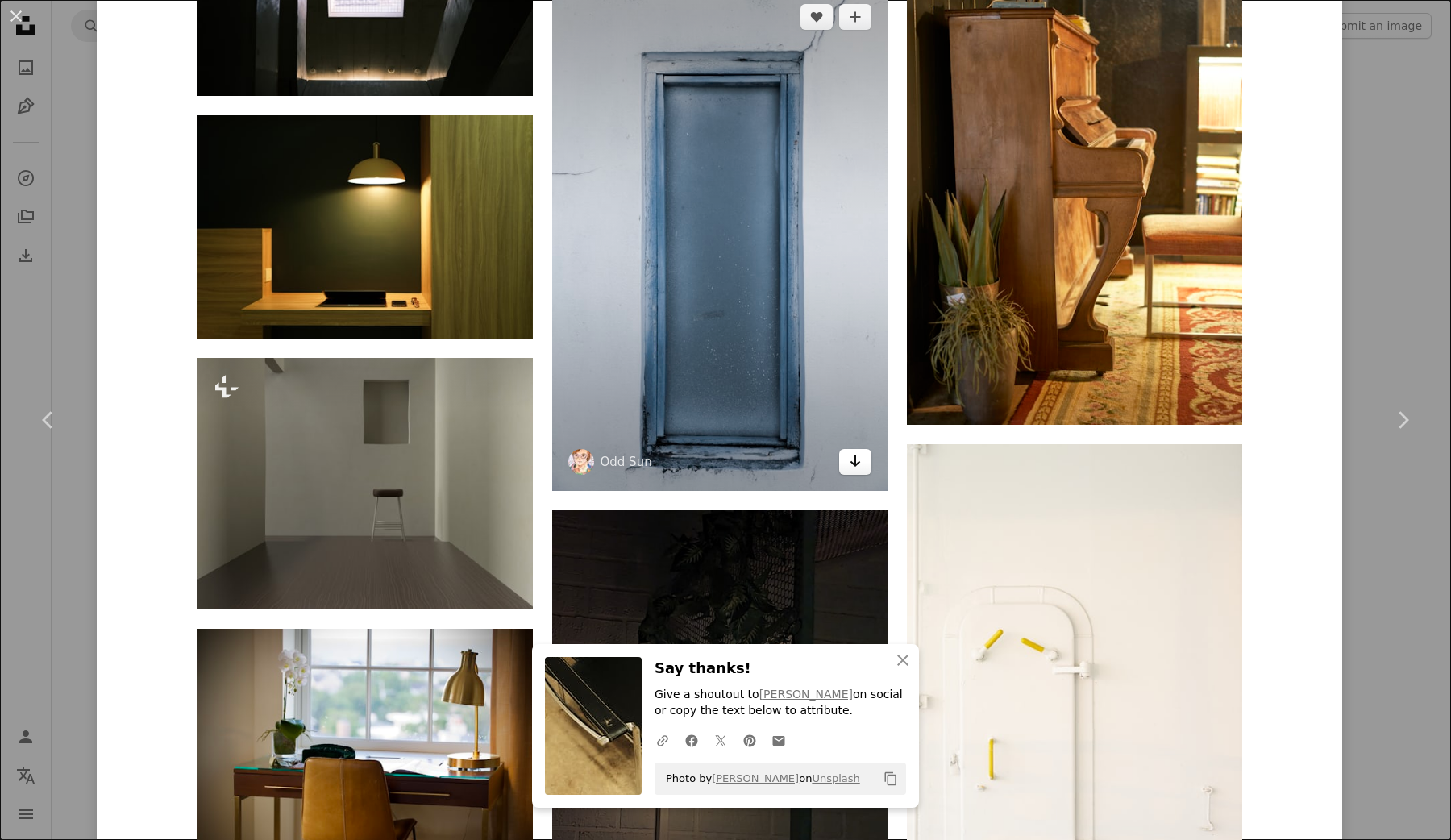
click at [867, 455] on link "Arrow pointing down" at bounding box center [855, 462] width 32 height 26
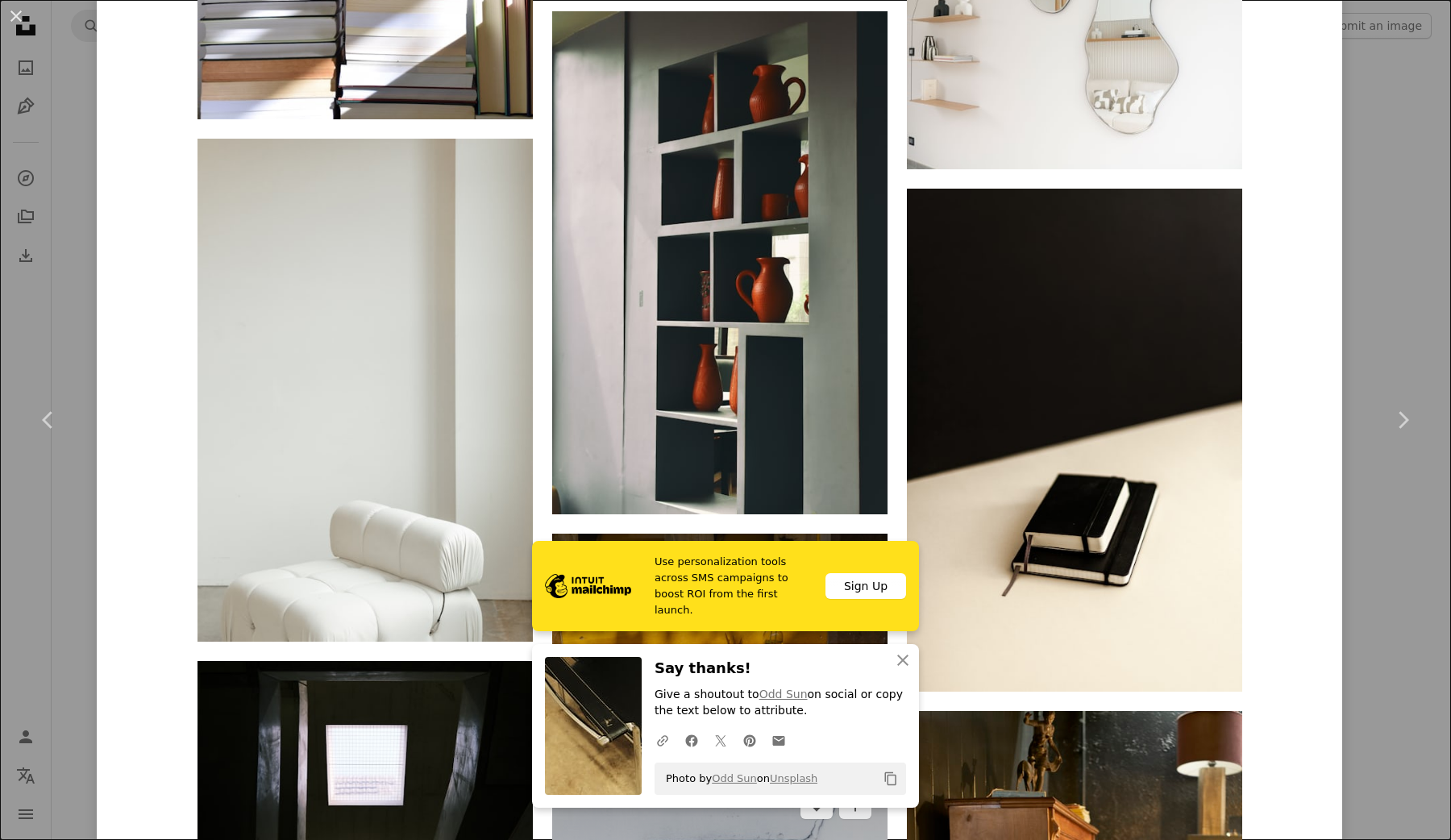
scroll to position [21299, 0]
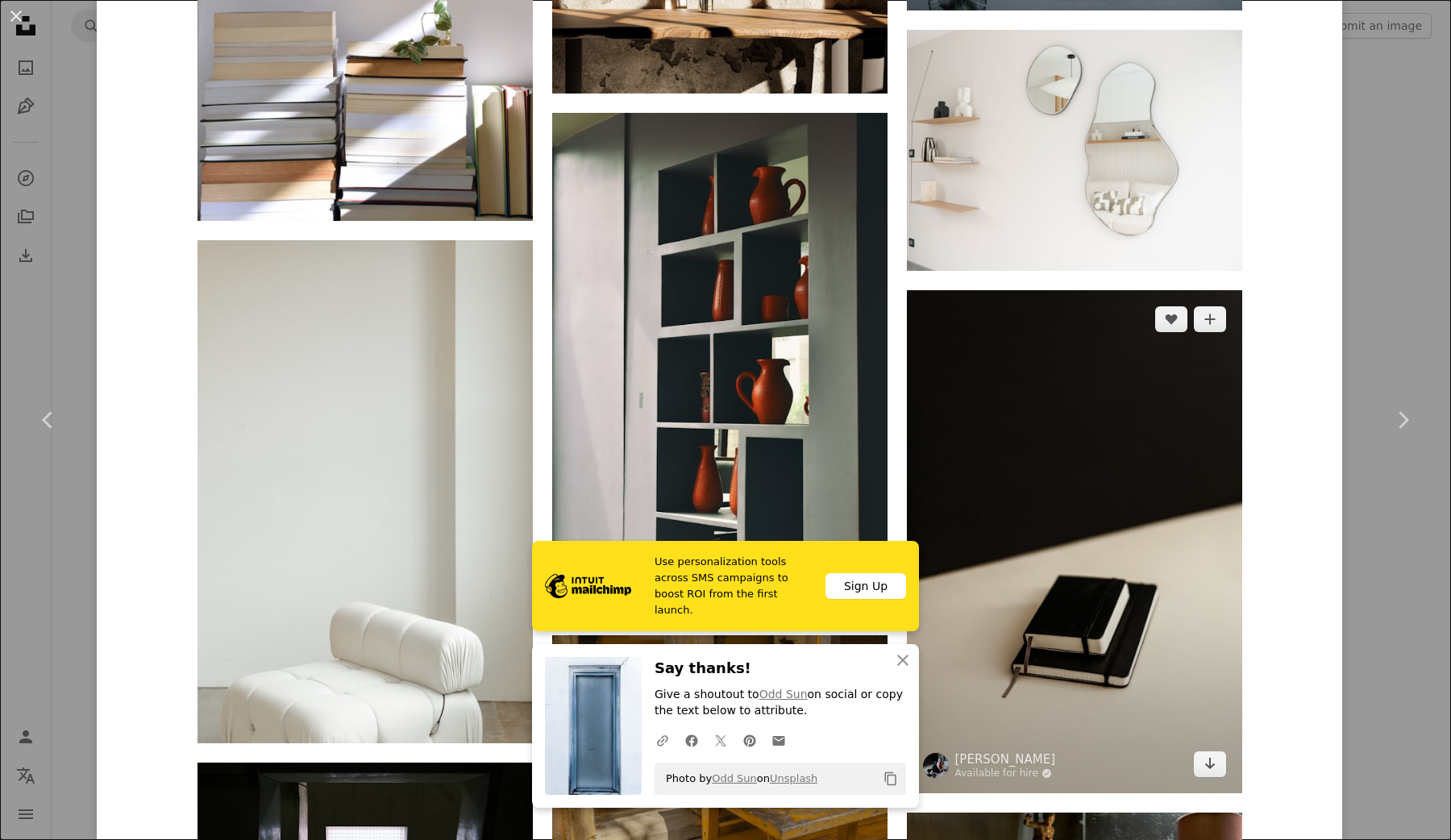
click at [1065, 520] on img at bounding box center [1074, 542] width 336 height 503
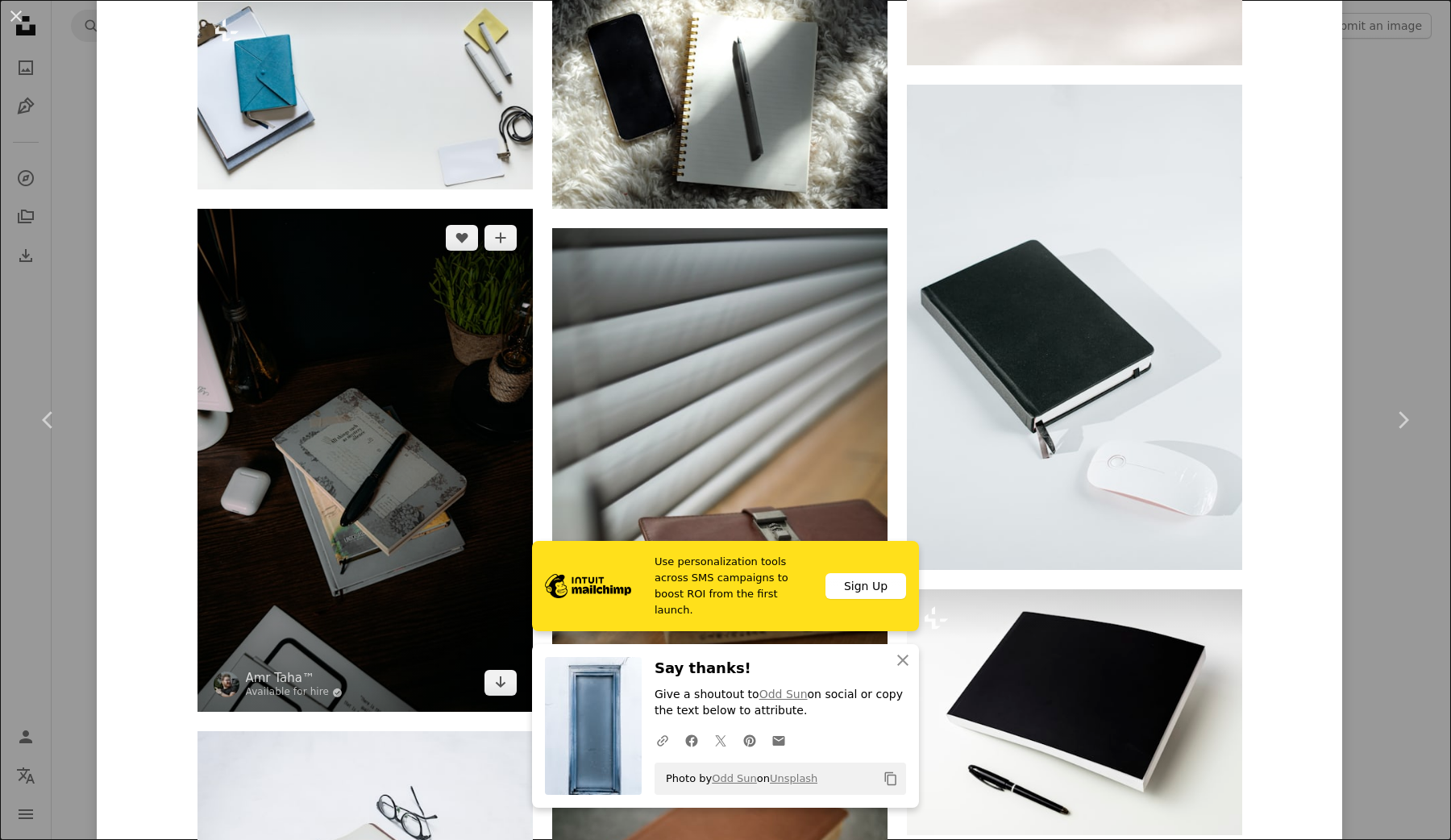
scroll to position [2163, 0]
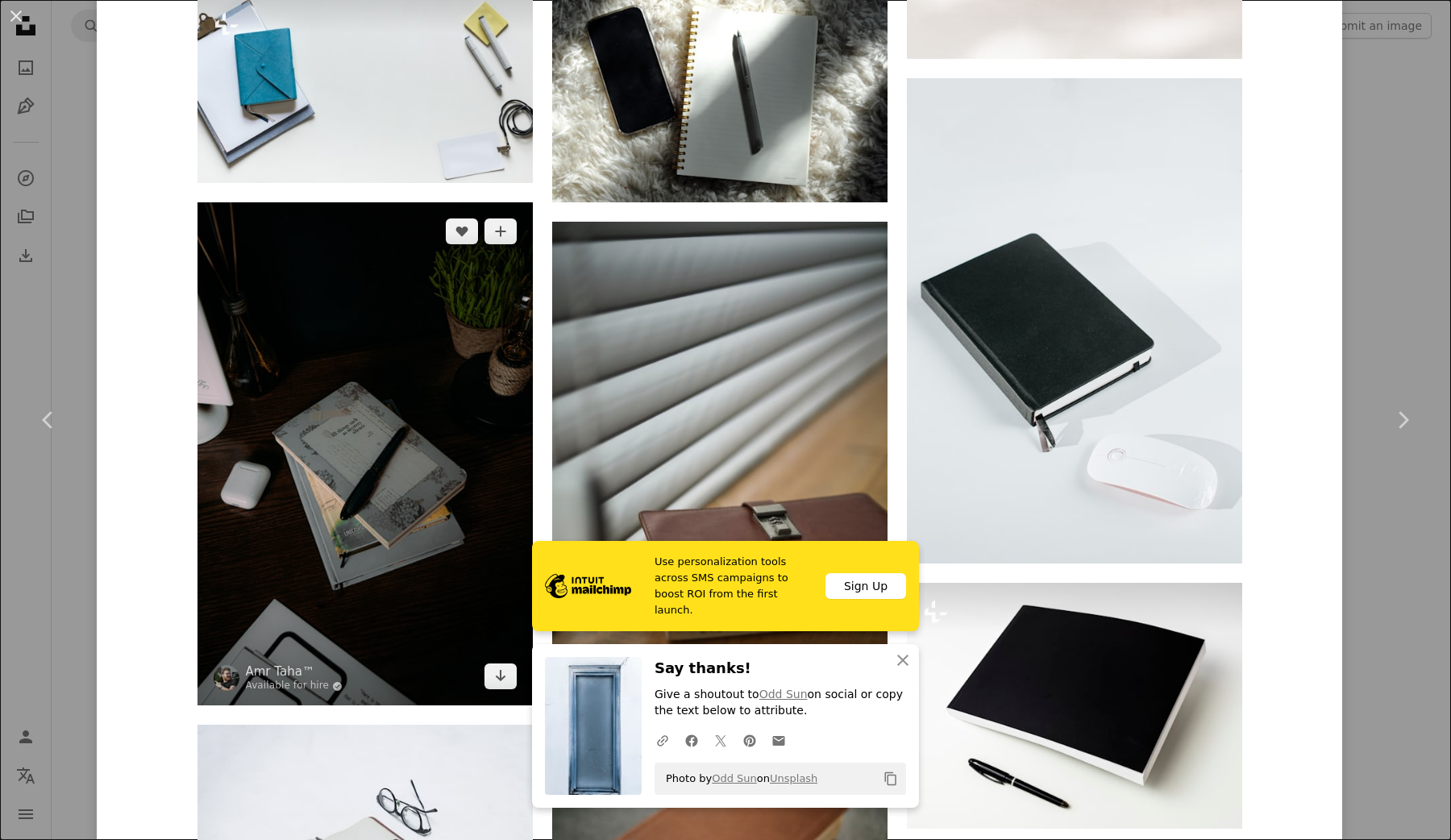
click at [481, 455] on img at bounding box center [365, 454] width 336 height 503
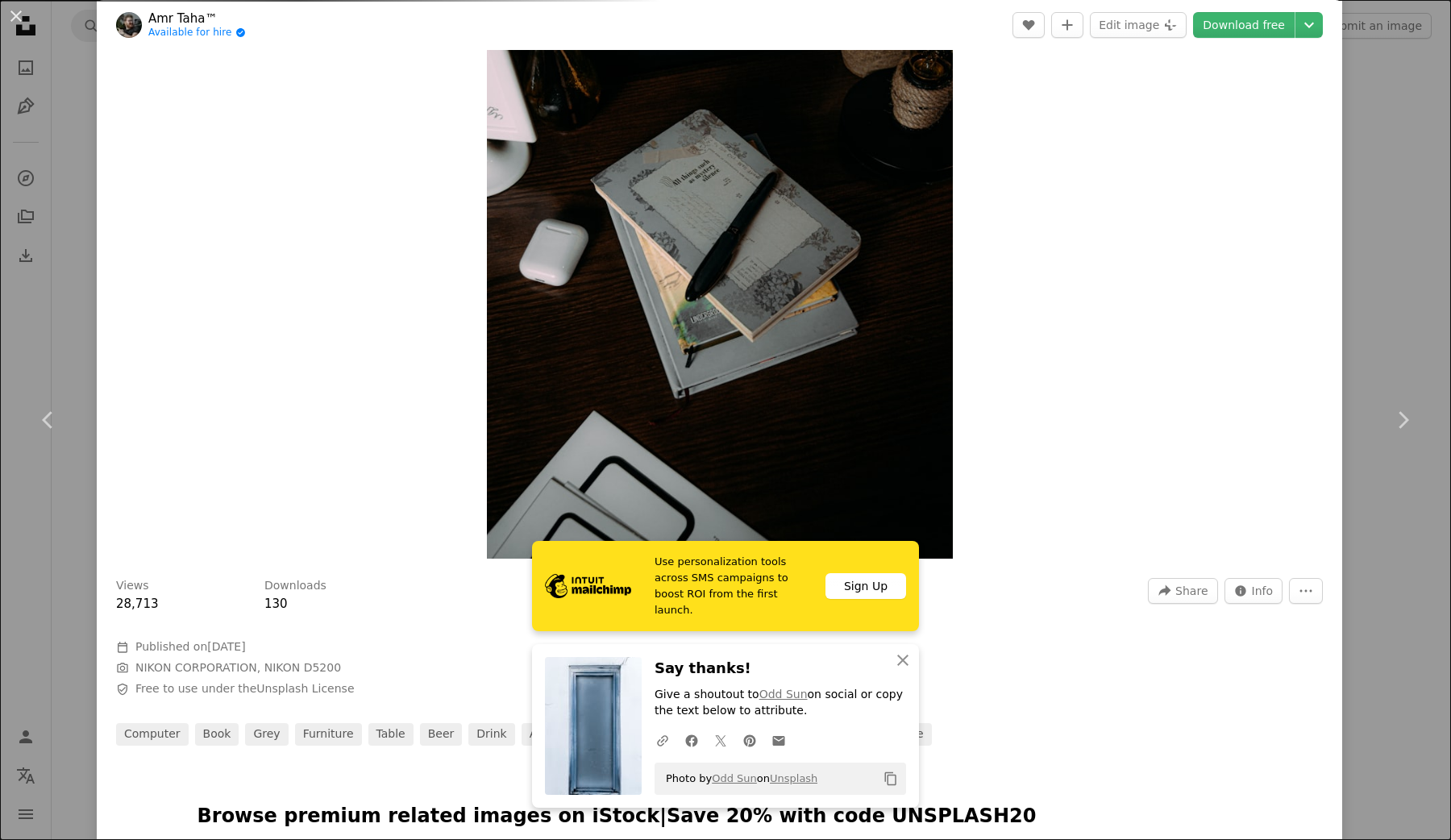
scroll to position [474, 0]
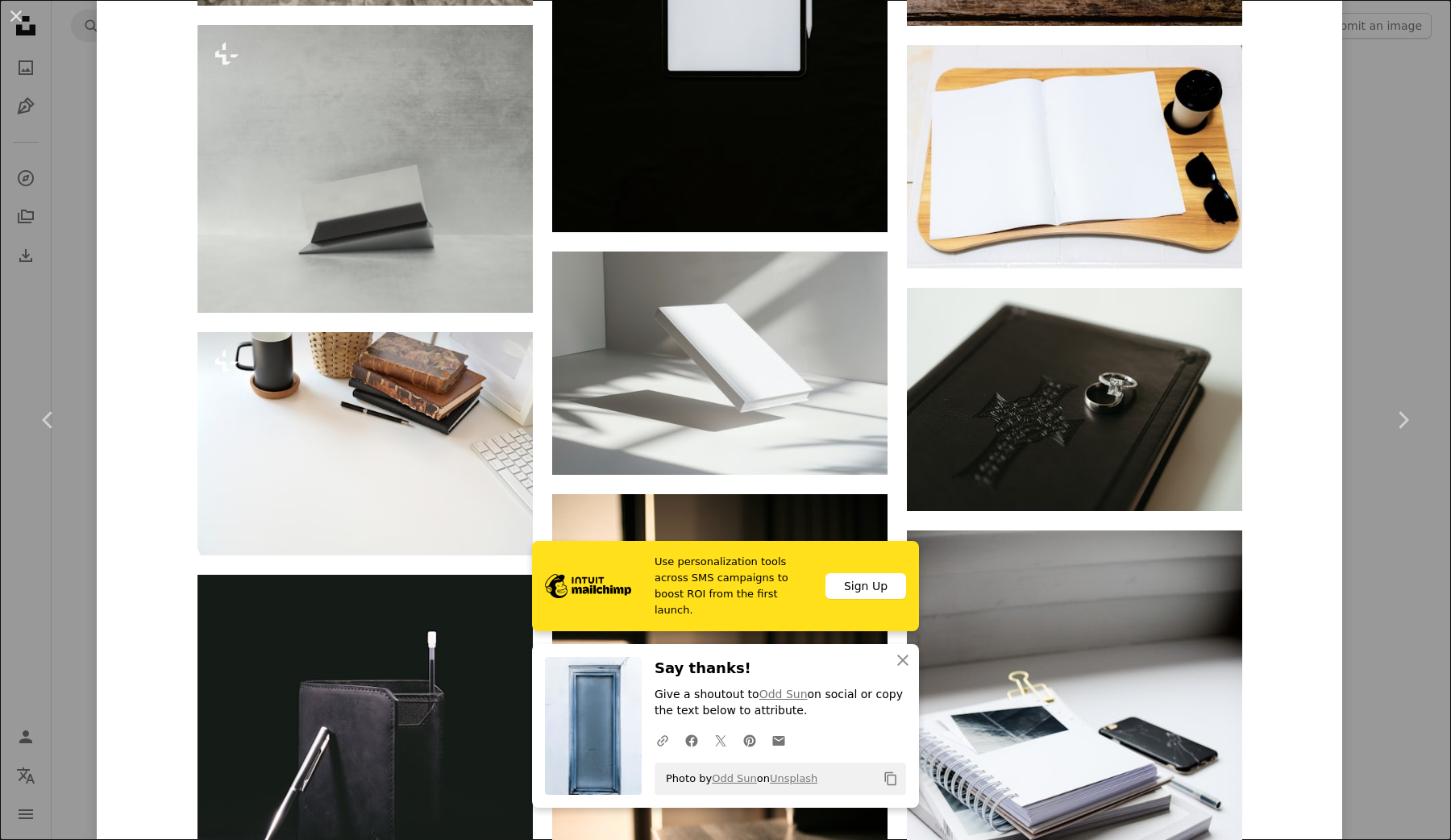
scroll to position [4672, 0]
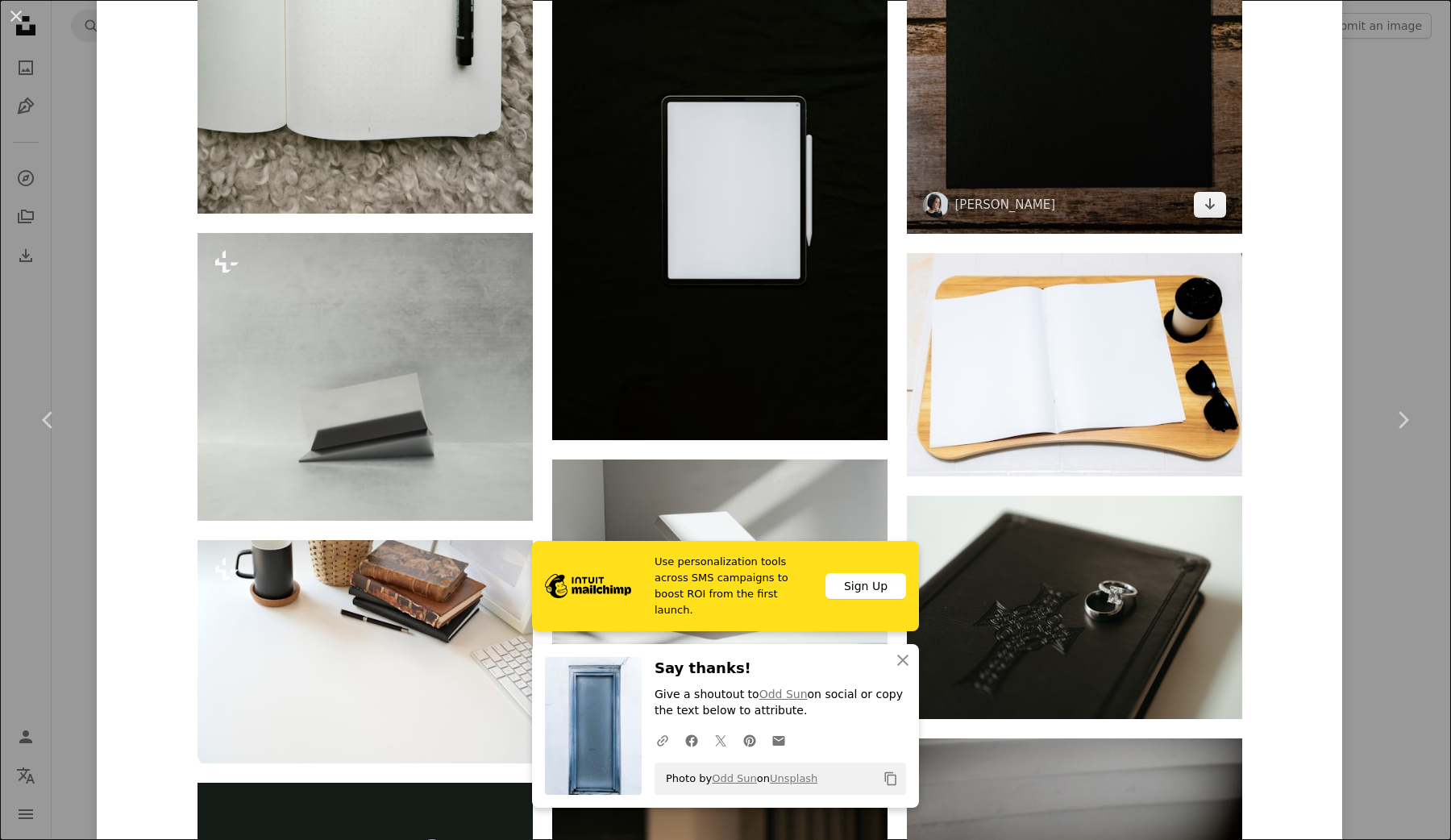
click at [1049, 74] on img at bounding box center [1074, 5] width 336 height 457
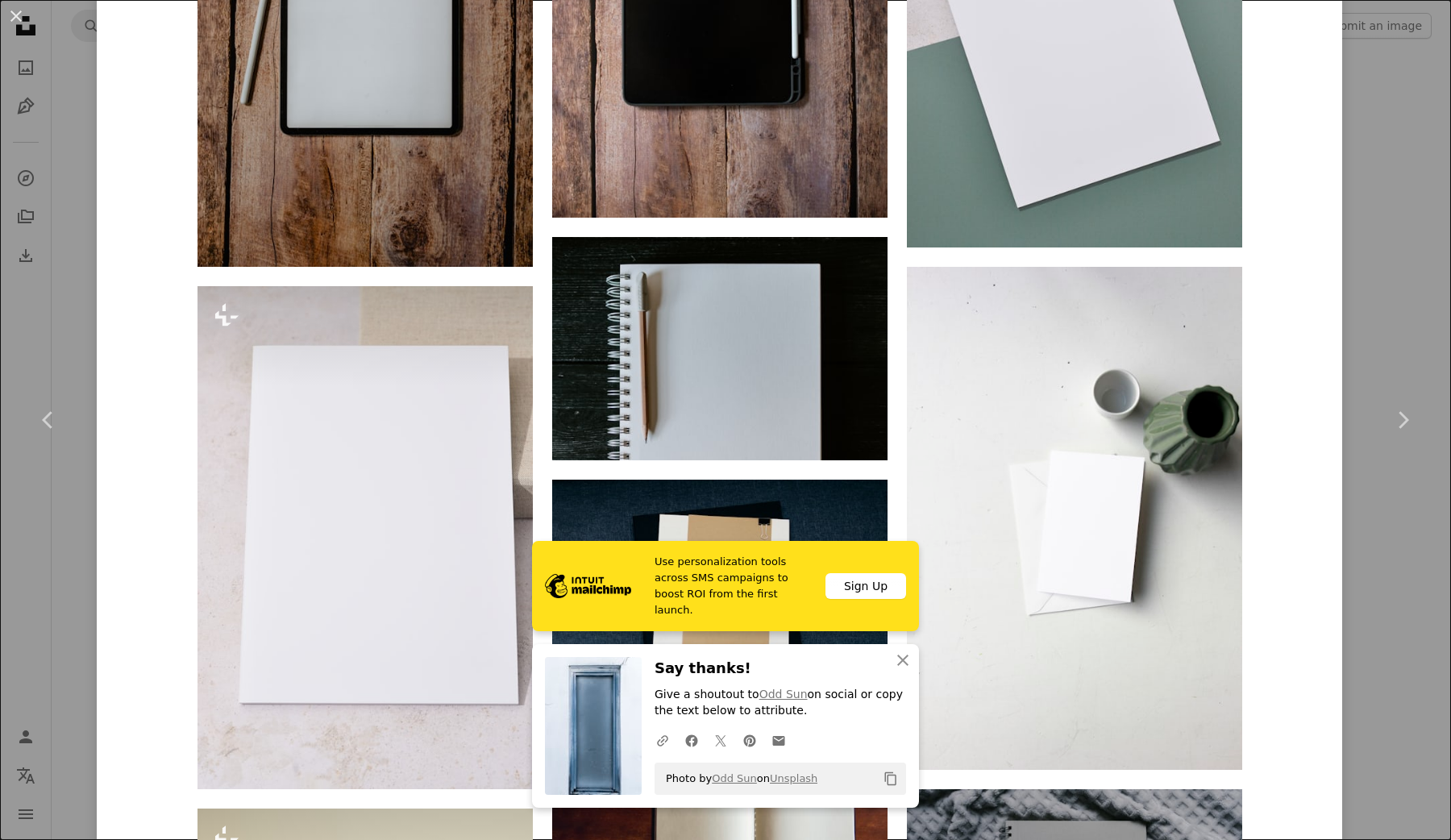
scroll to position [3329, 0]
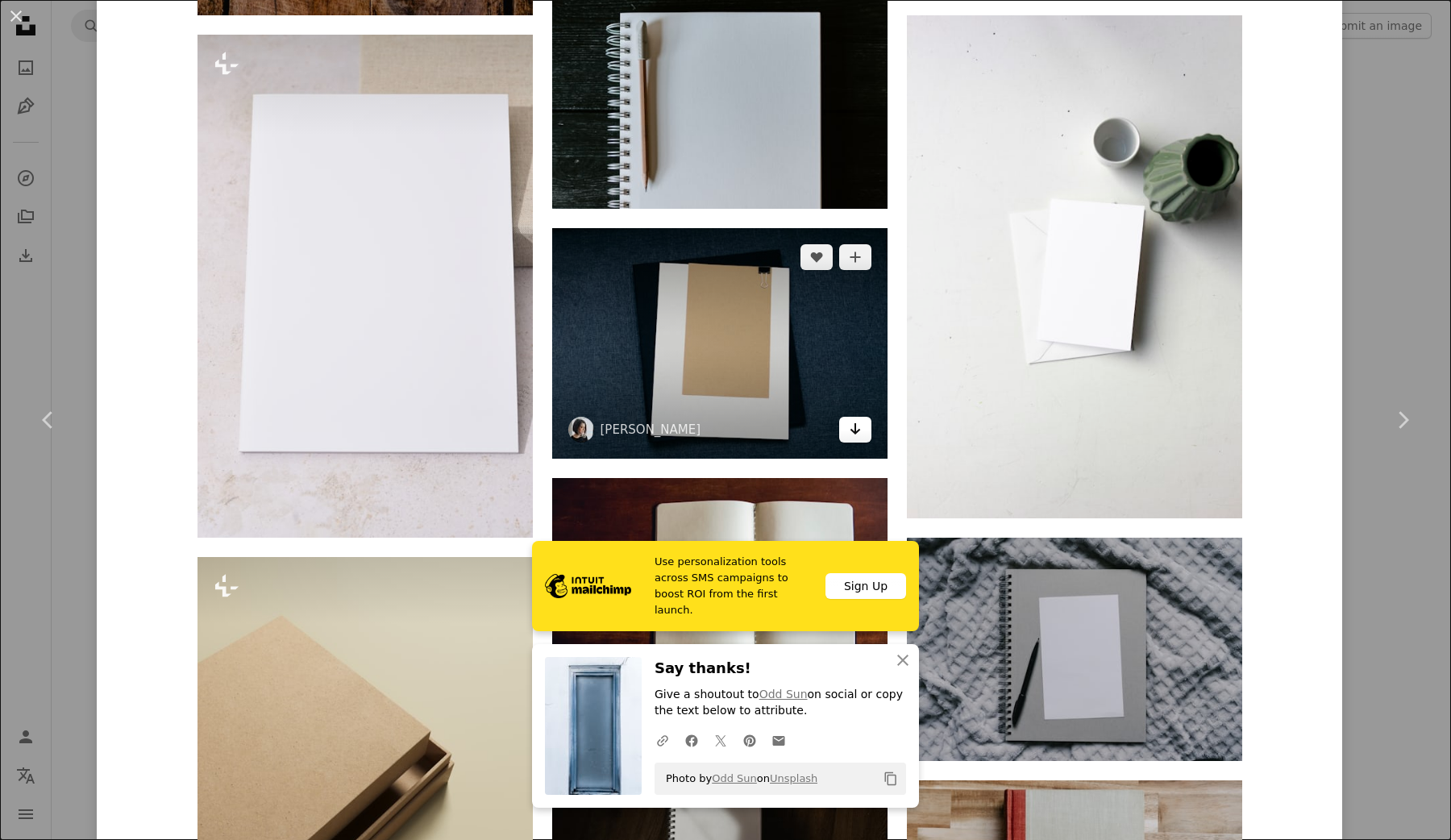
click at [849, 425] on link "Arrow pointing down" at bounding box center [855, 430] width 32 height 26
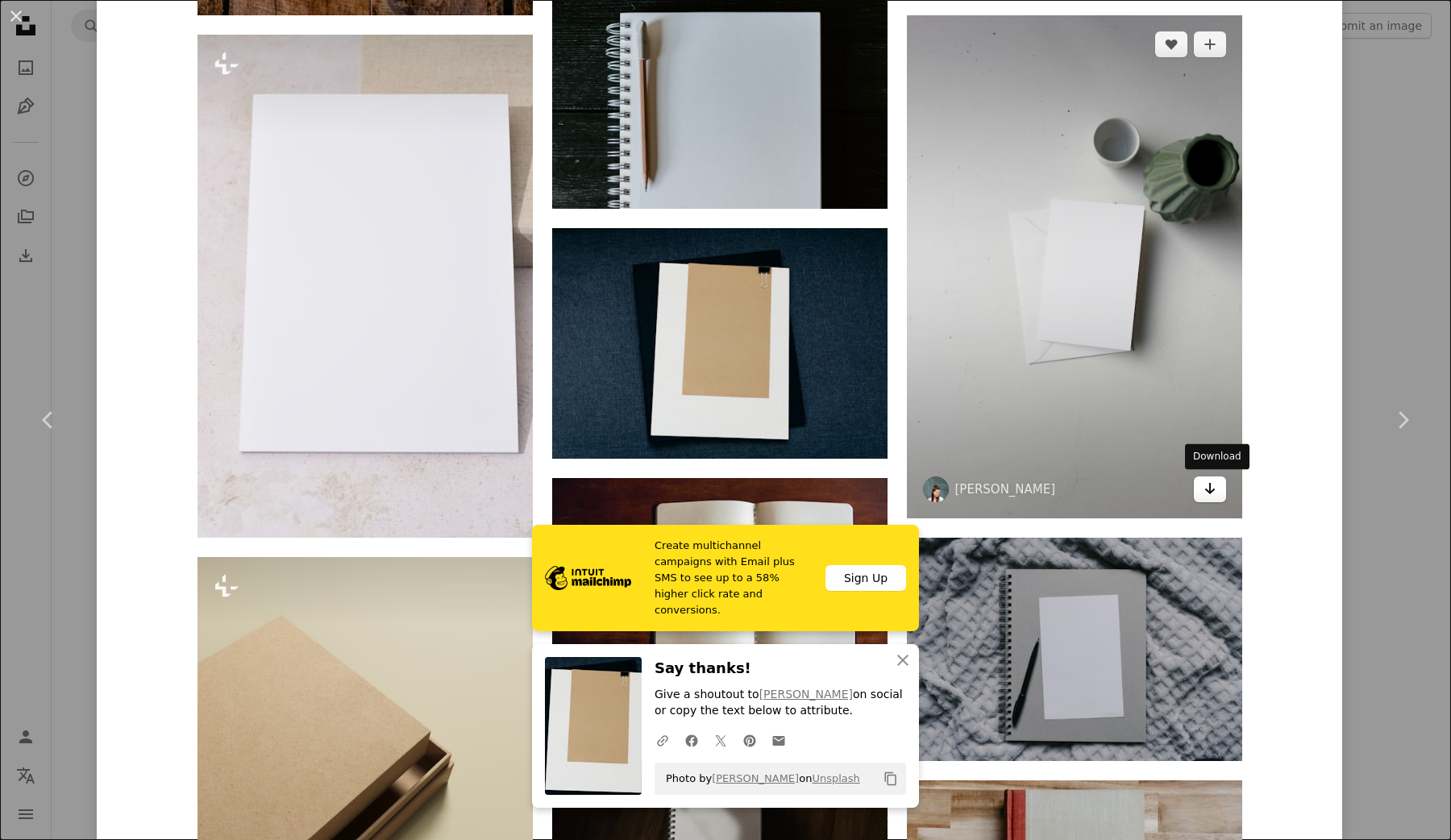
click at [1214, 482] on icon "Arrow pointing down" at bounding box center [1210, 488] width 13 height 20
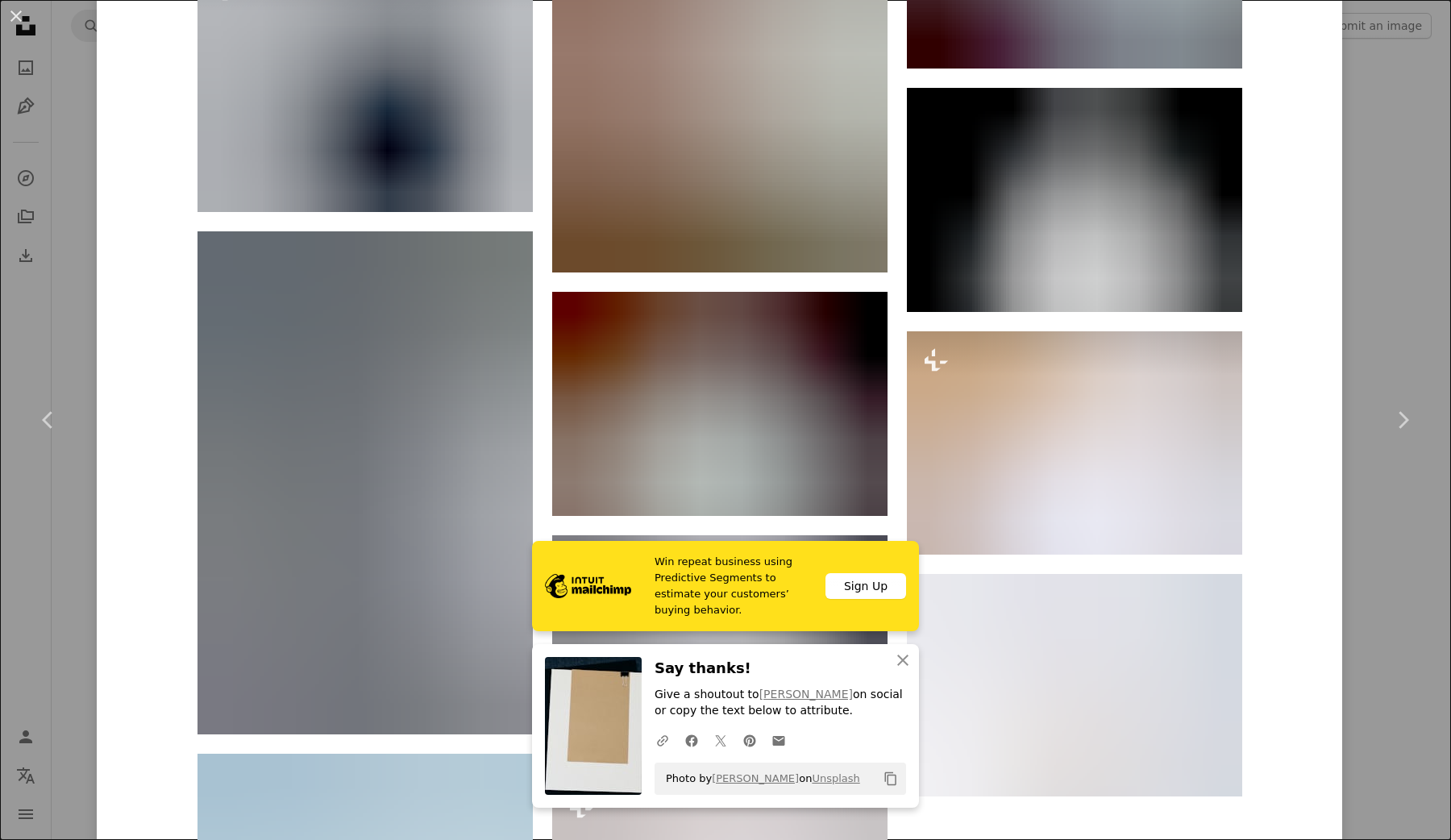
scroll to position [4766, 0]
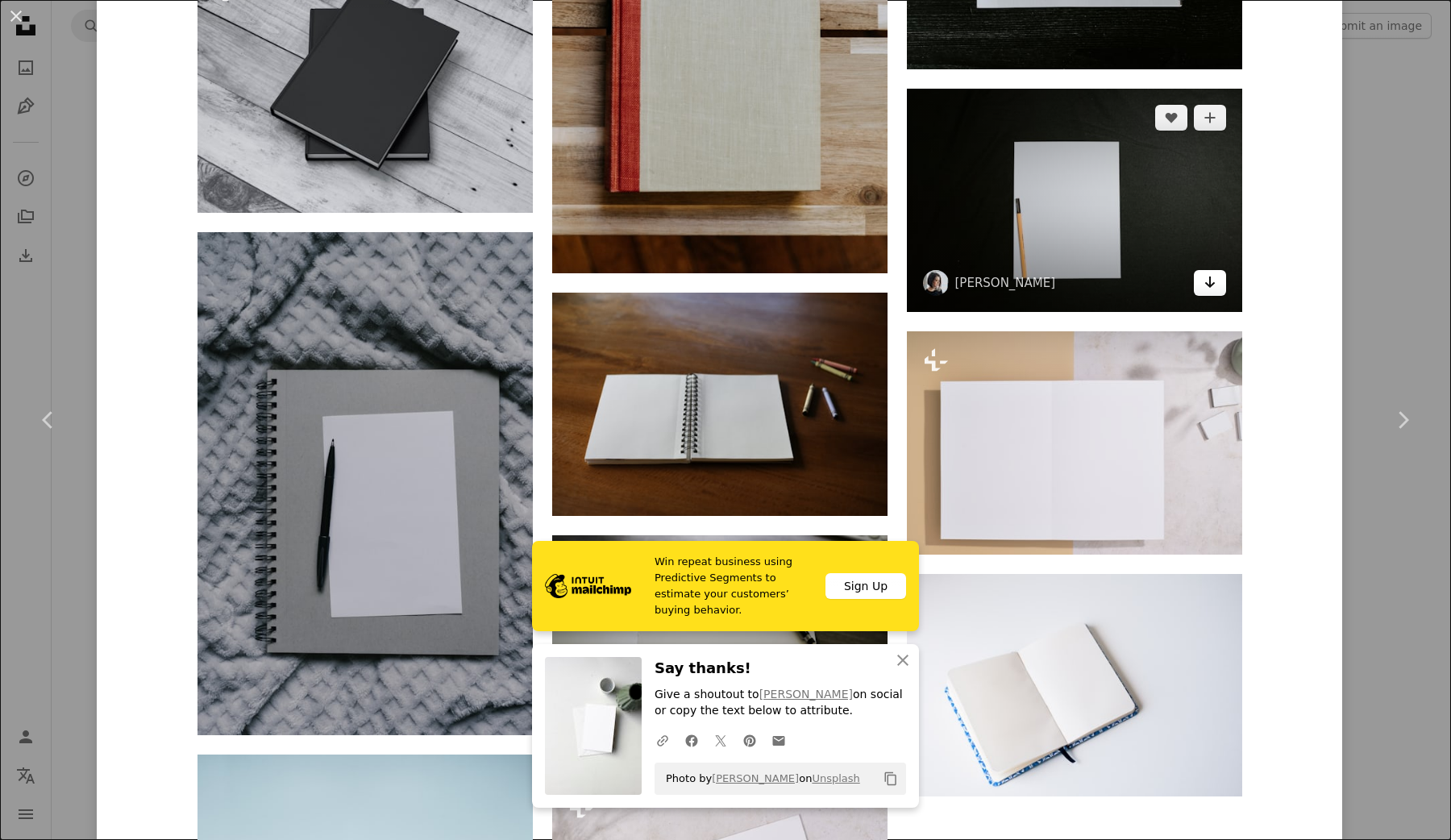
click at [1223, 272] on link "Arrow pointing down" at bounding box center [1210, 283] width 32 height 26
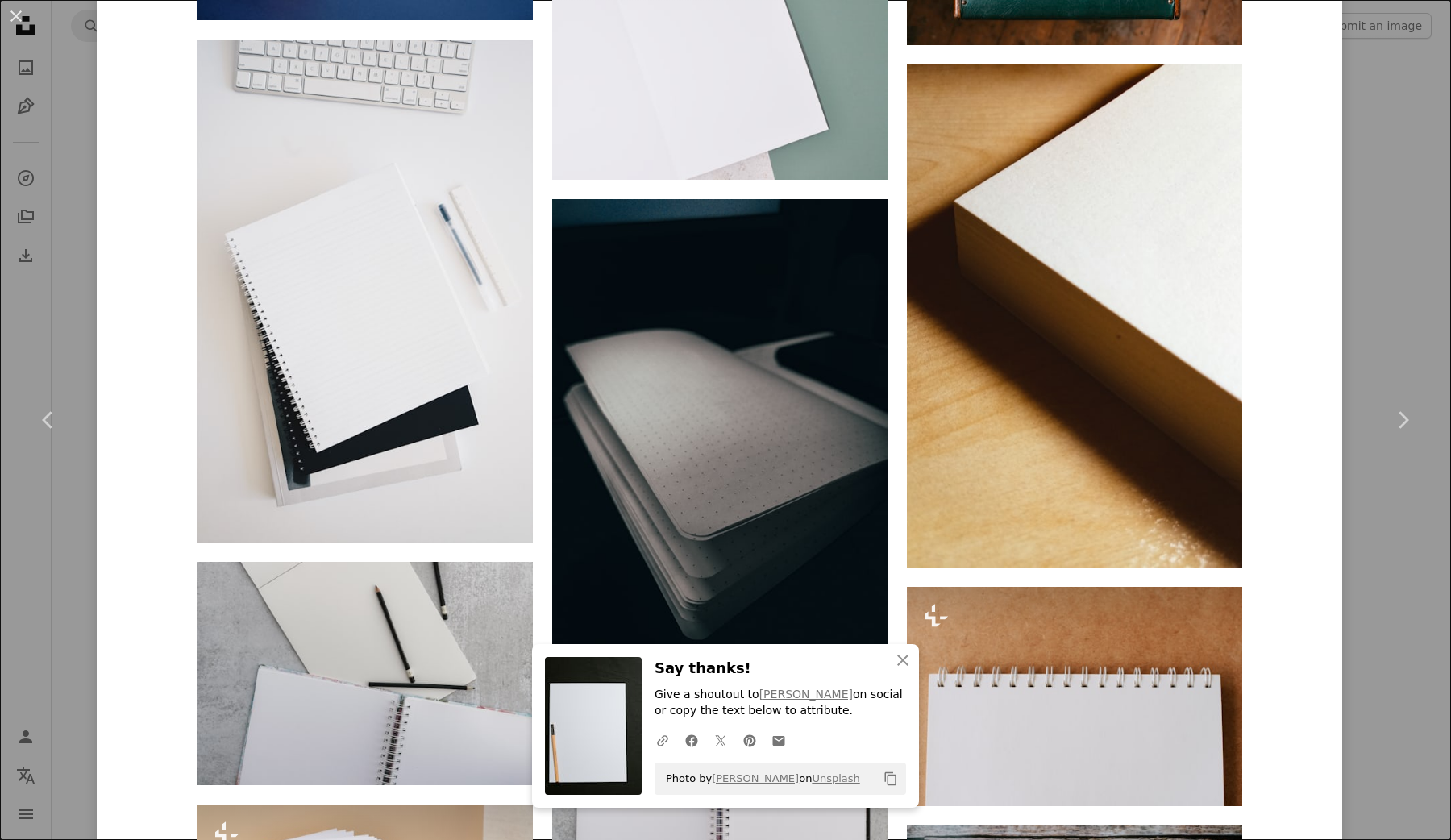
scroll to position [6529, 0]
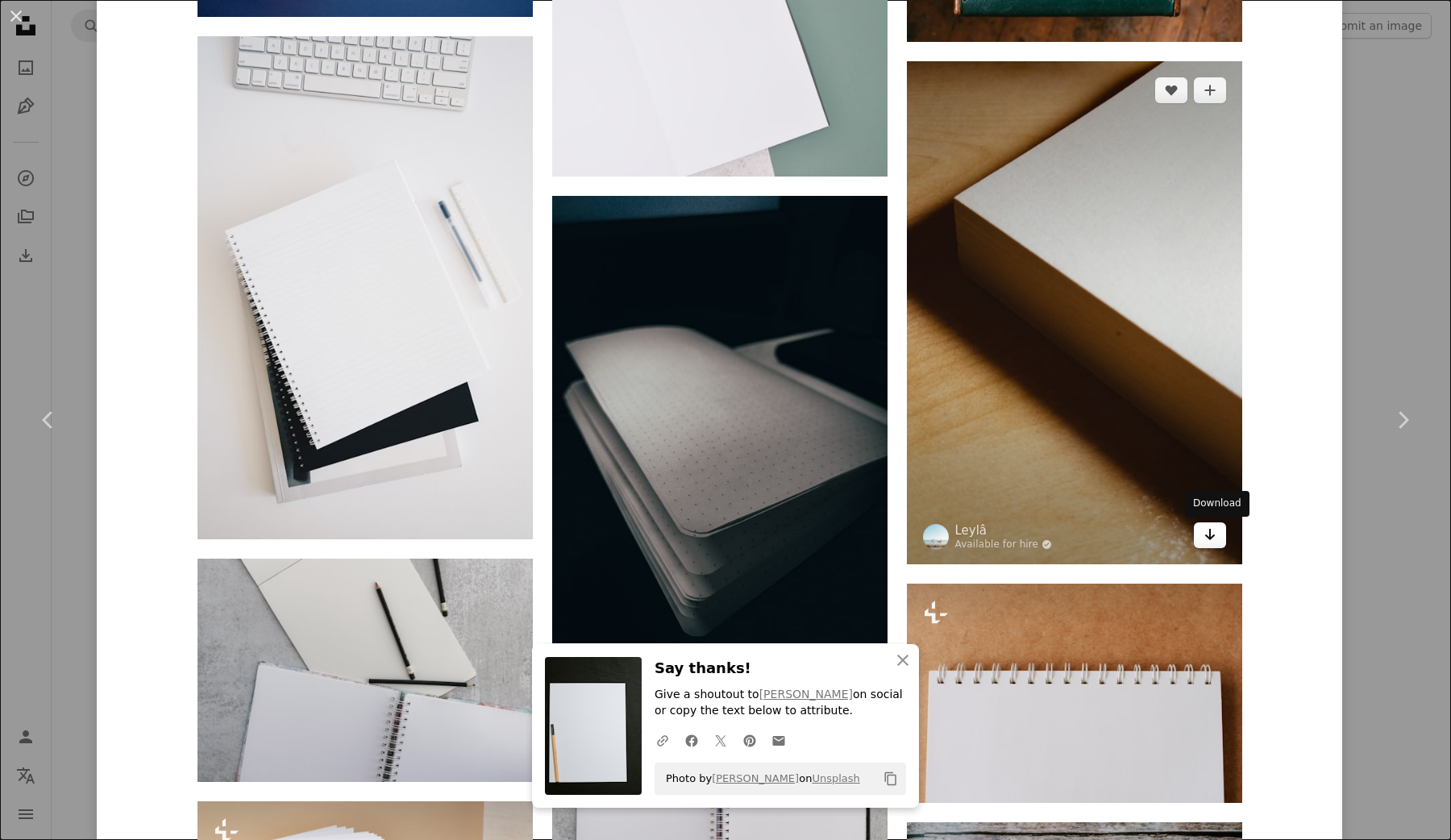
click at [1215, 537] on icon "Download" at bounding box center [1210, 534] width 10 height 11
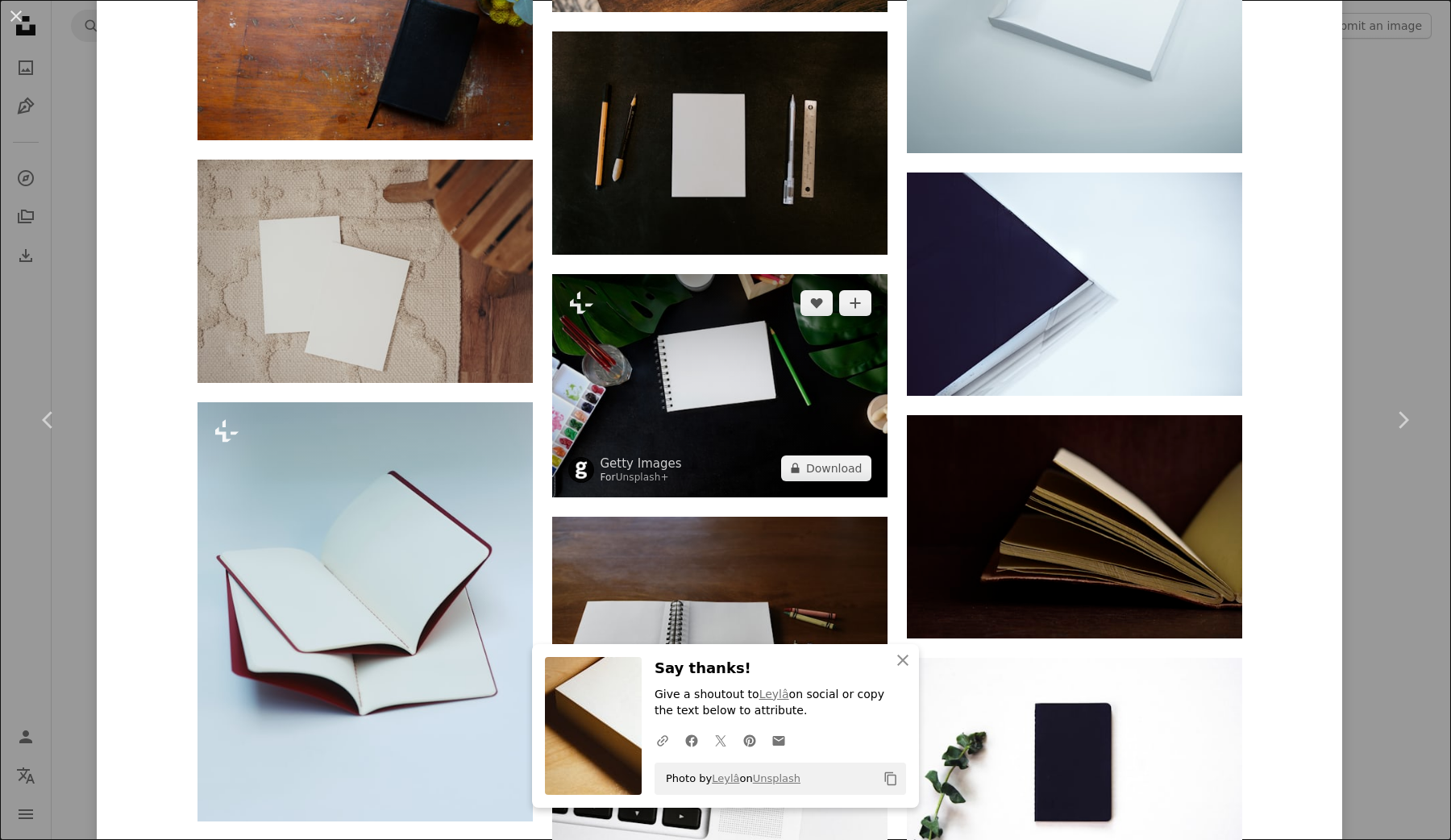
scroll to position [9134, 0]
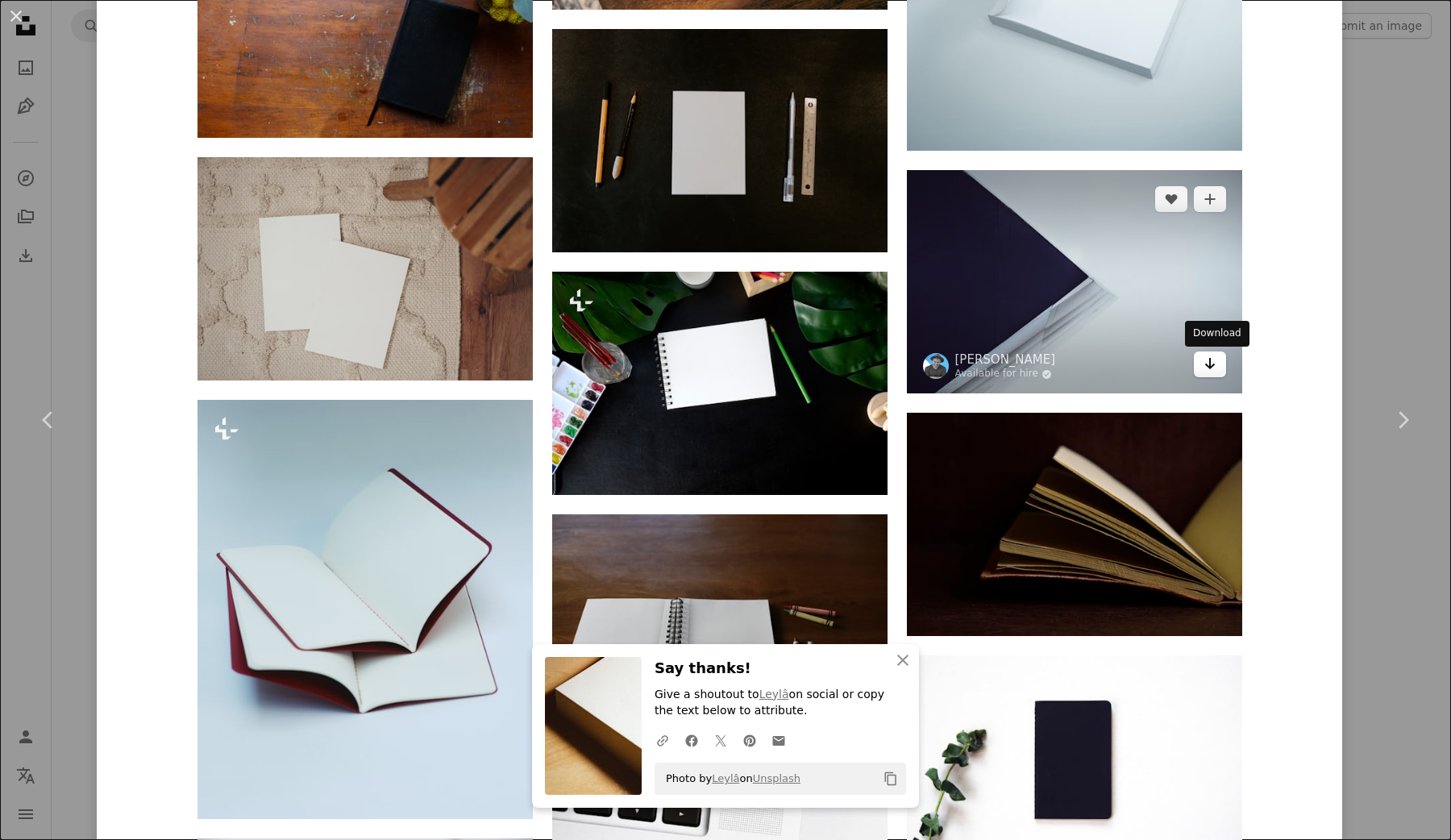
click at [1207, 366] on link "Arrow pointing down" at bounding box center [1210, 364] width 32 height 26
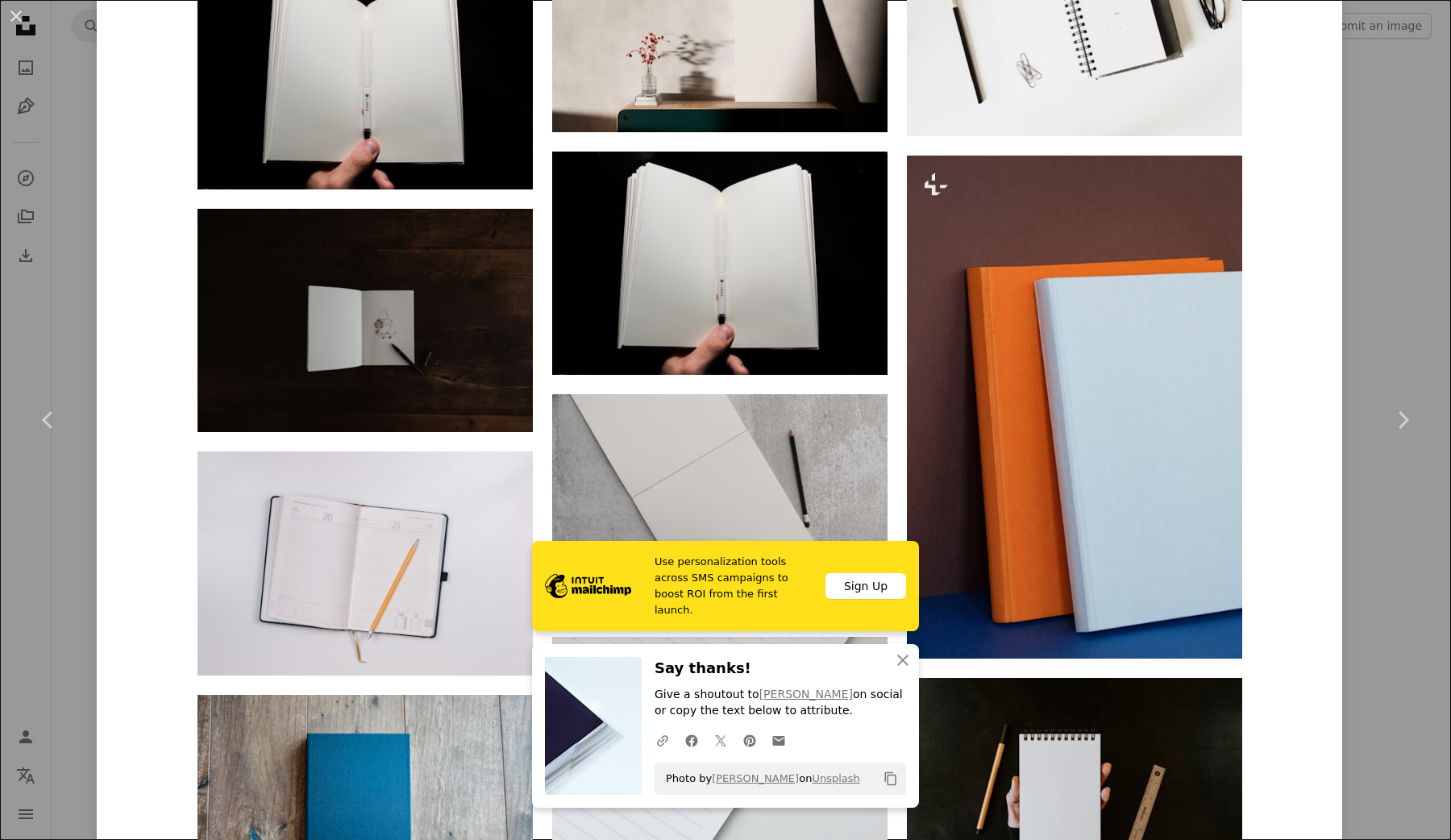
scroll to position [10738, 0]
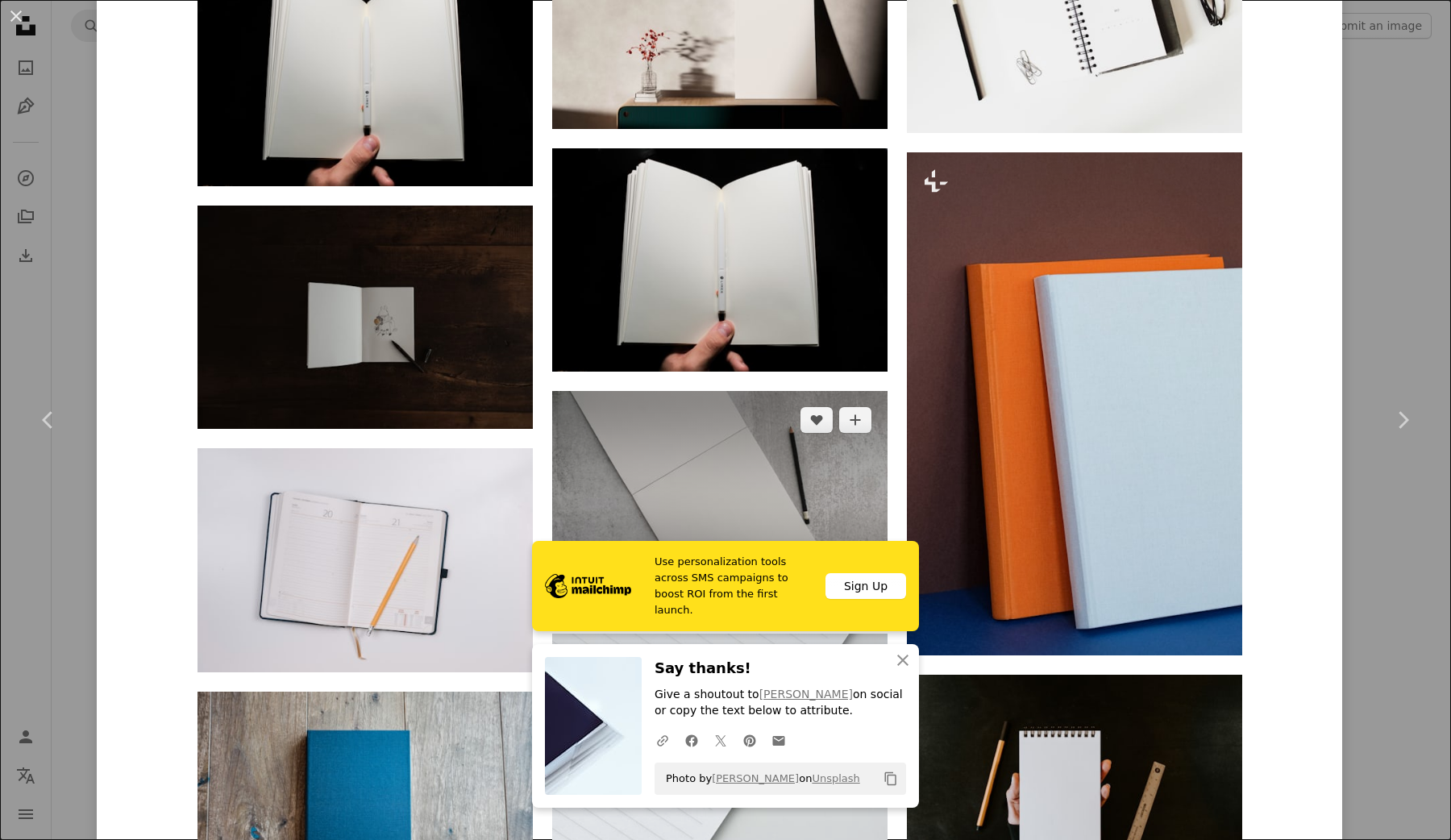
click at [725, 452] on img at bounding box center [720, 502] width 336 height 223
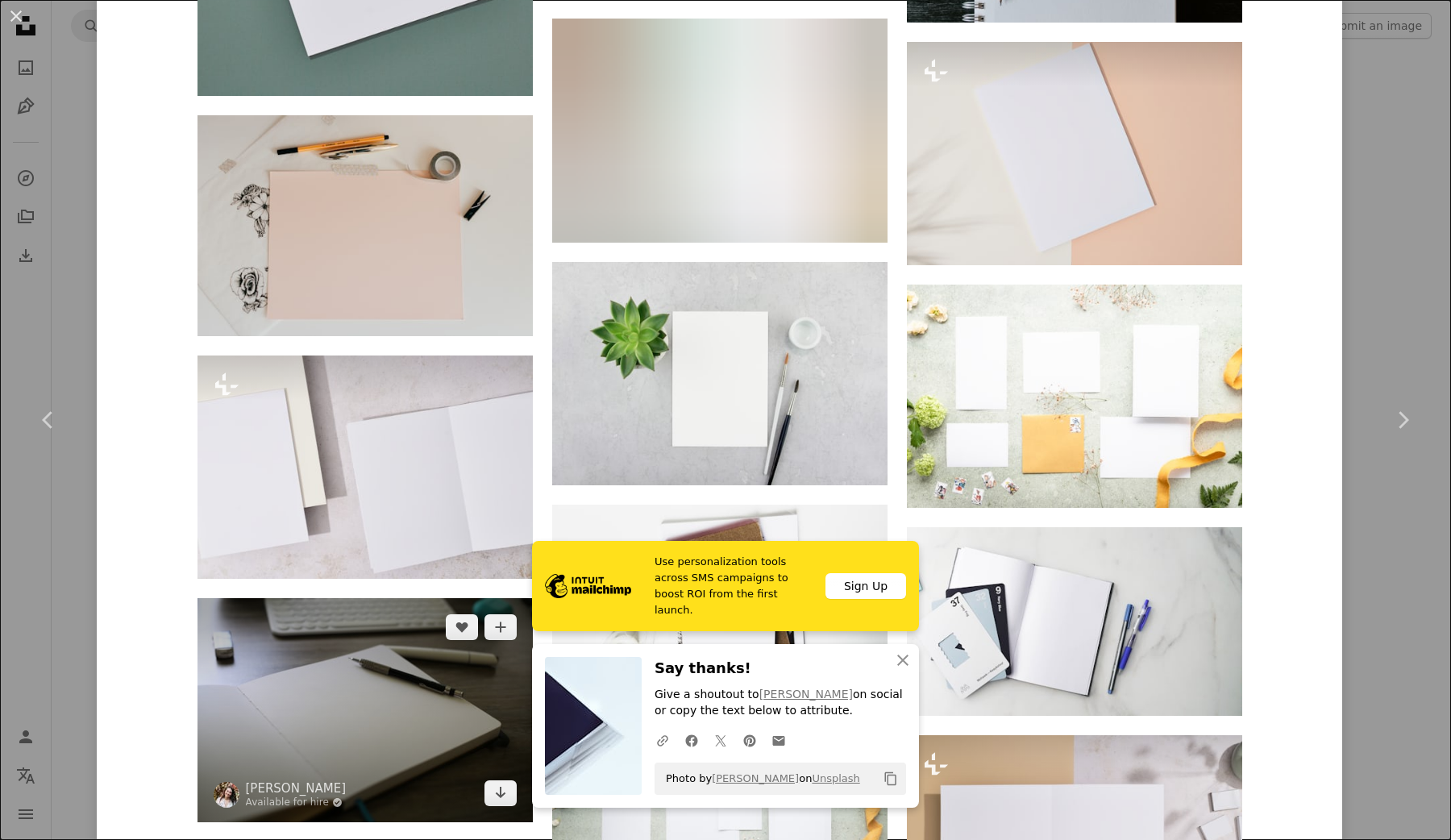
scroll to position [3230, 0]
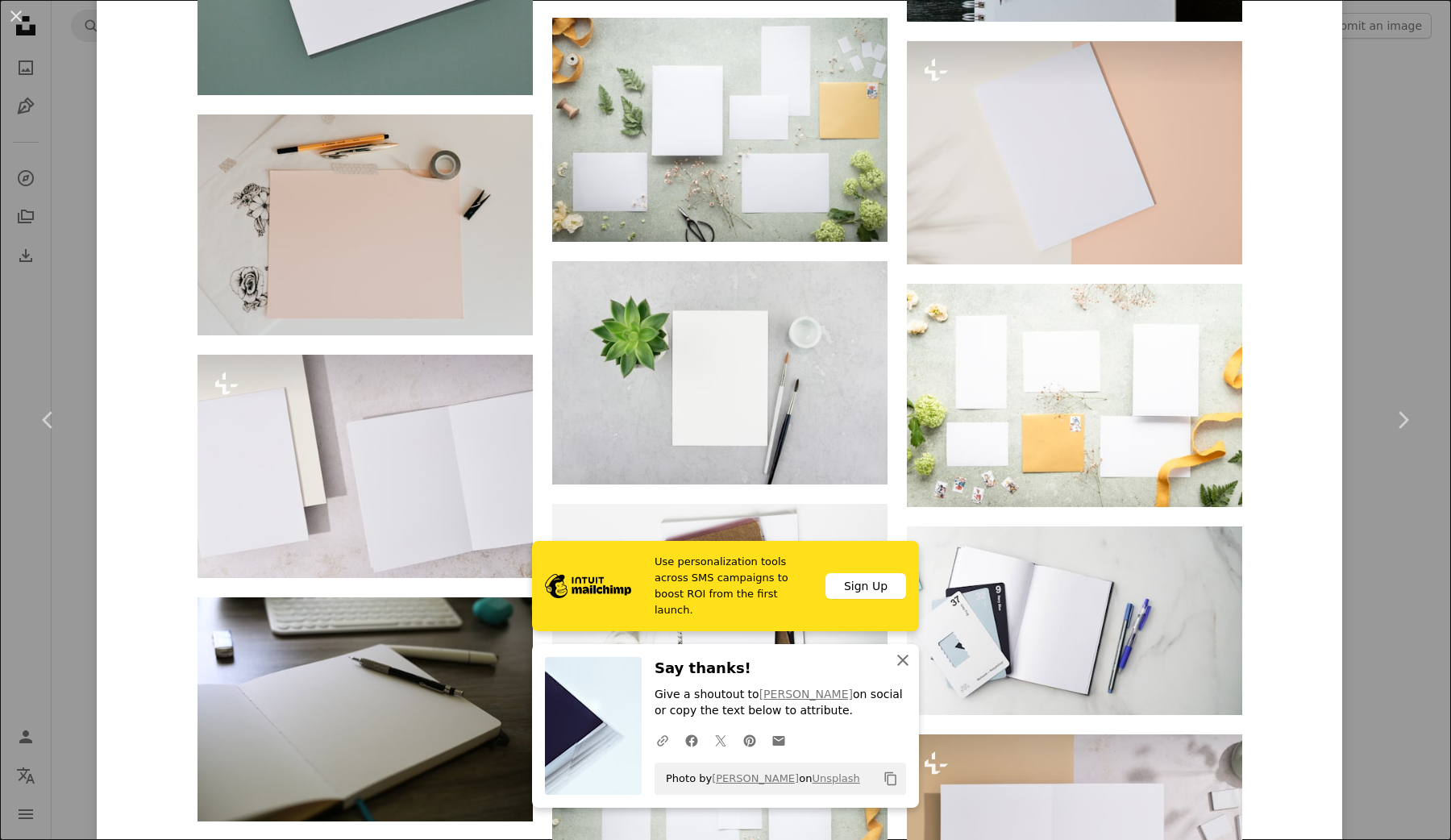
click at [908, 653] on icon "An X shape" at bounding box center [902, 660] width 20 height 20
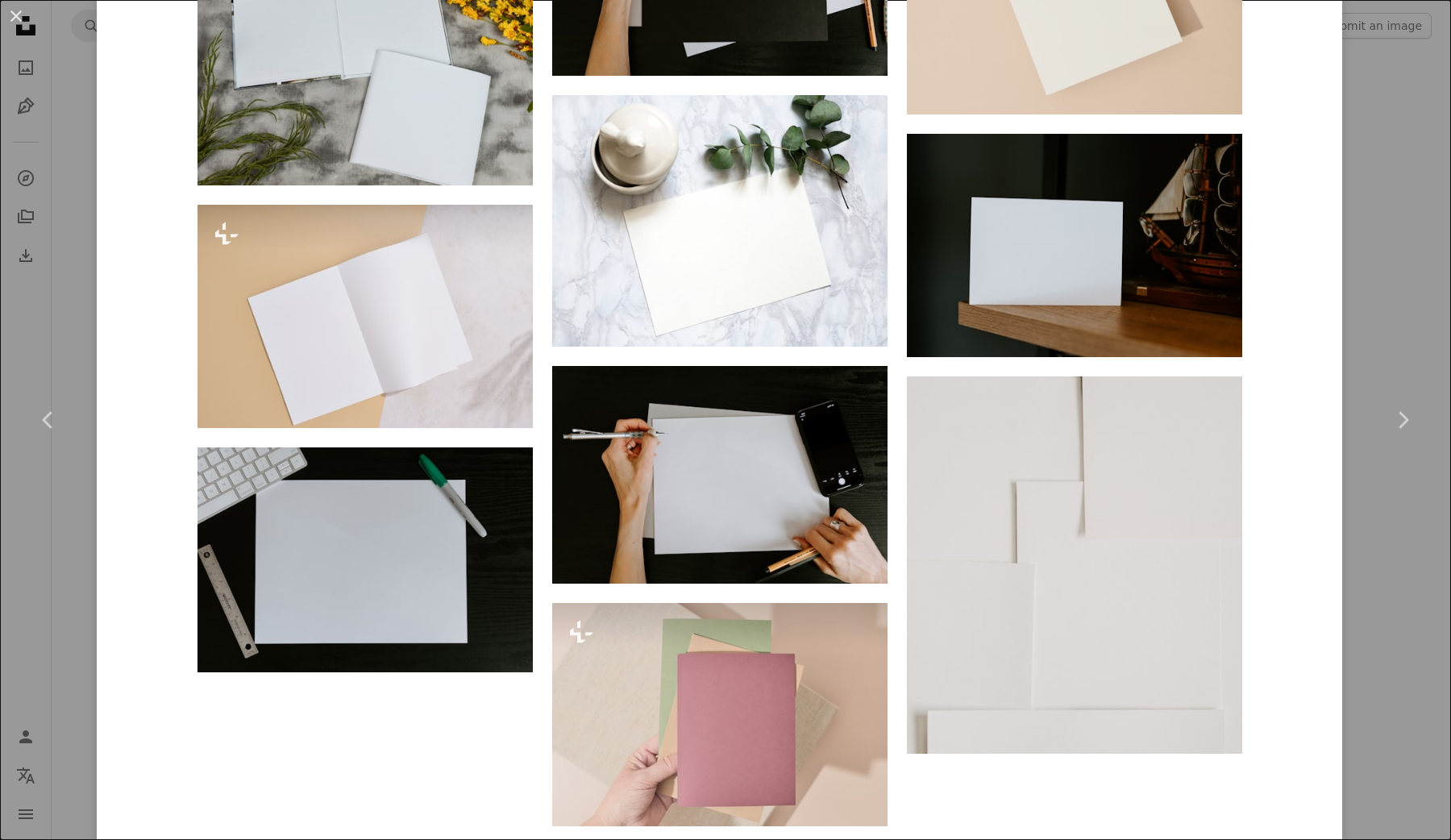
scroll to position [7552, 0]
